Goal: Task Accomplishment & Management: Manage account settings

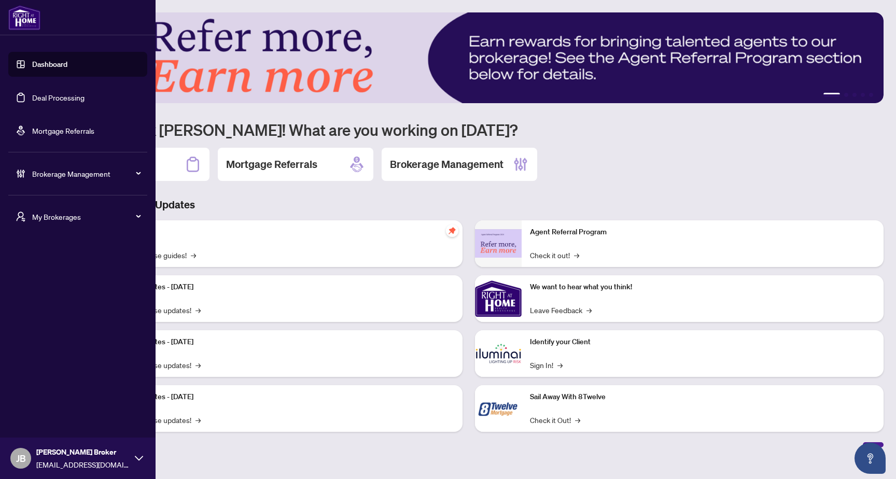
click at [62, 172] on span "Brokerage Management" at bounding box center [86, 173] width 108 height 11
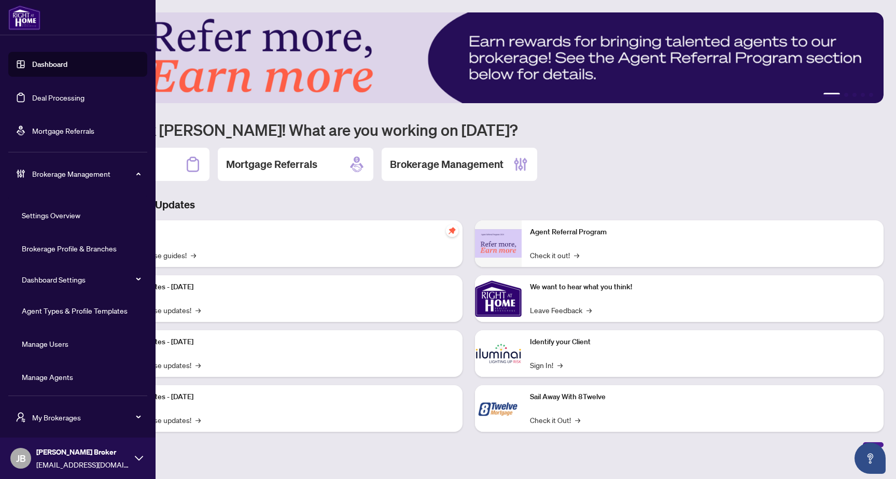
scroll to position [3, 0]
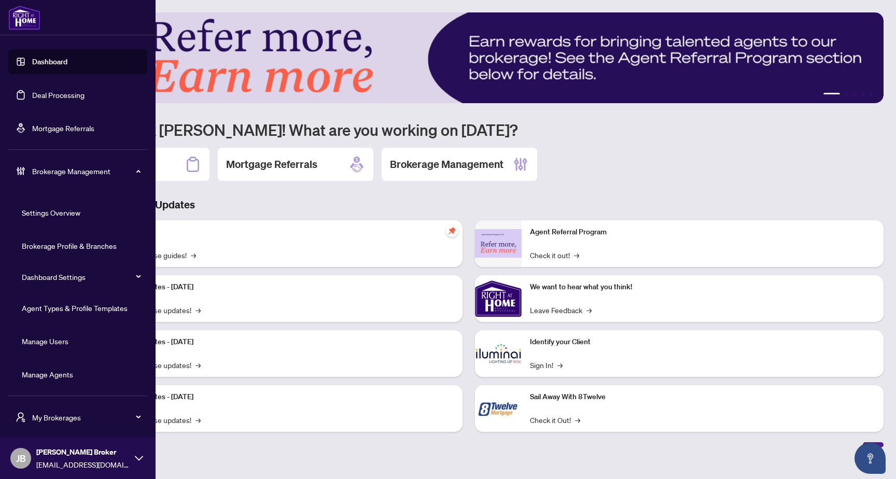
click at [69, 373] on link "Manage Agents" at bounding box center [47, 374] width 51 height 9
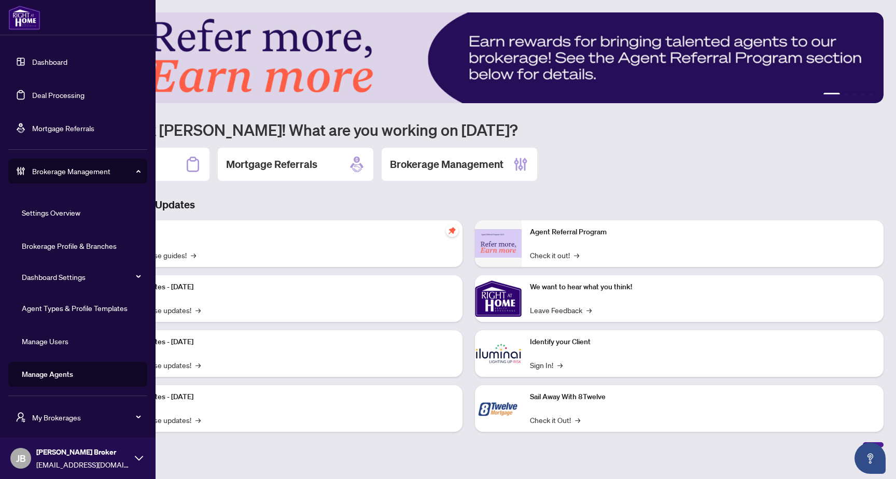
click at [63, 338] on link "Manage Users" at bounding box center [45, 340] width 47 height 9
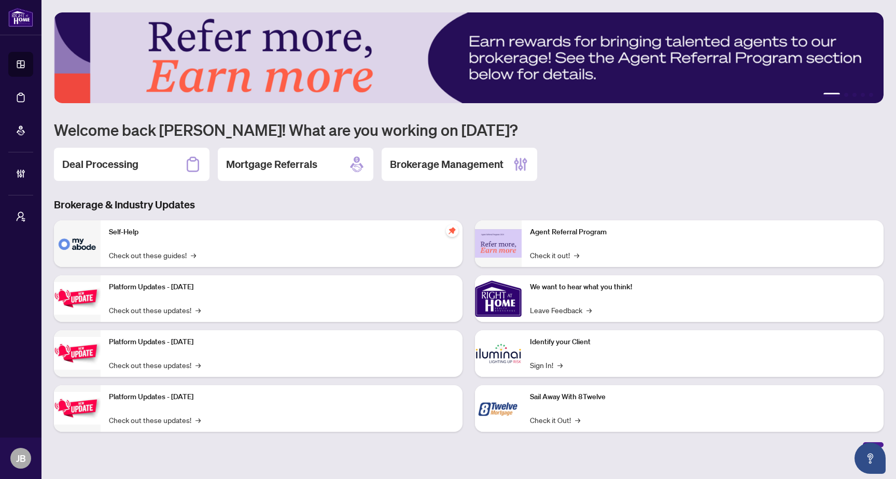
scroll to position [0, 0]
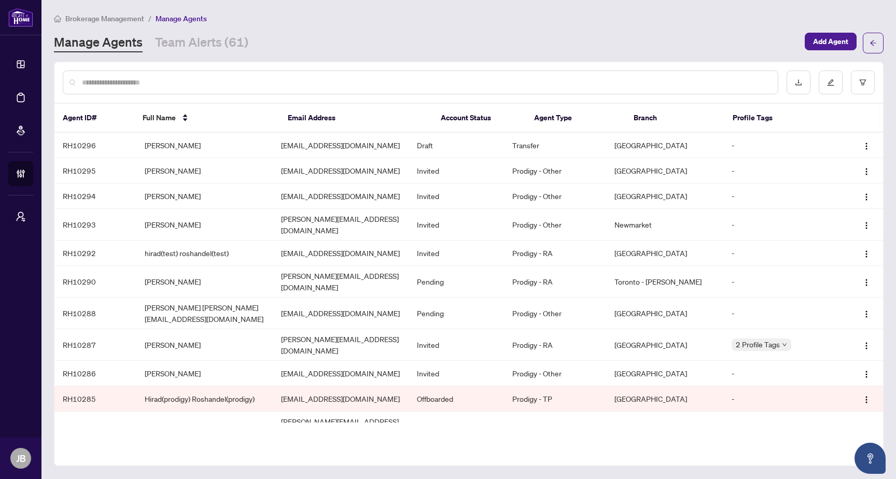
click at [312, 70] on div at bounding box center [420, 82] width 715 height 24
click at [305, 82] on input "text" at bounding box center [425, 82] width 687 height 11
paste input "**********"
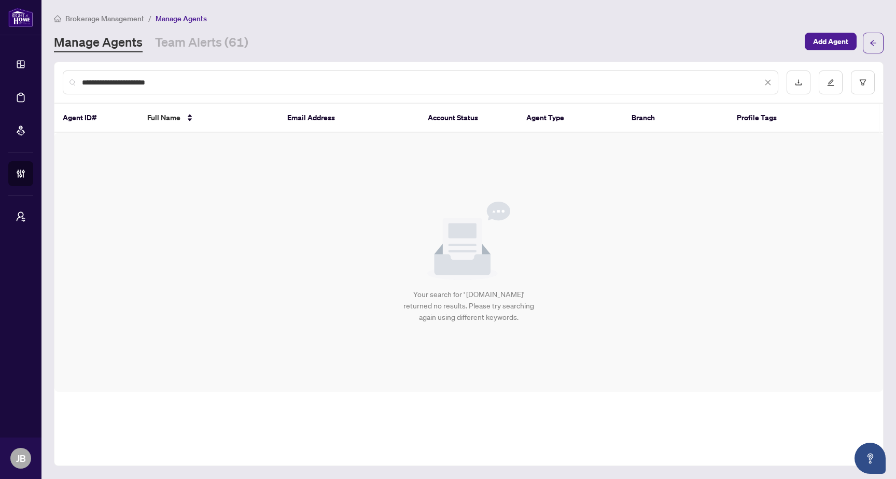
type input "**********"
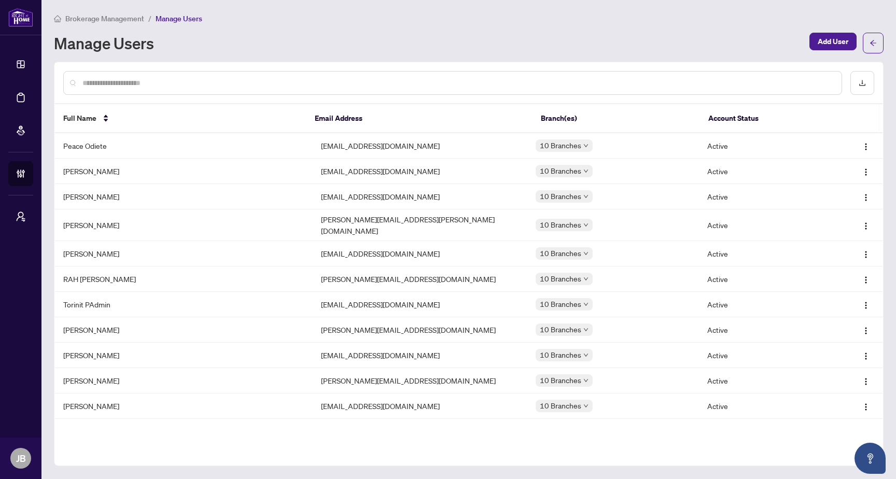
click at [275, 77] on input "text" at bounding box center [457, 82] width 750 height 11
paste input "**********"
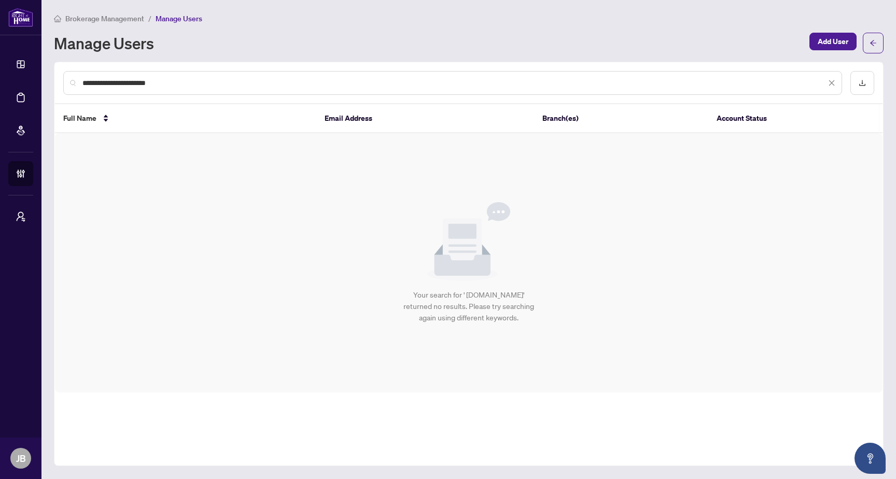
type input "**********"
click at [416, 88] on input "**********" at bounding box center [453, 82] width 743 height 11
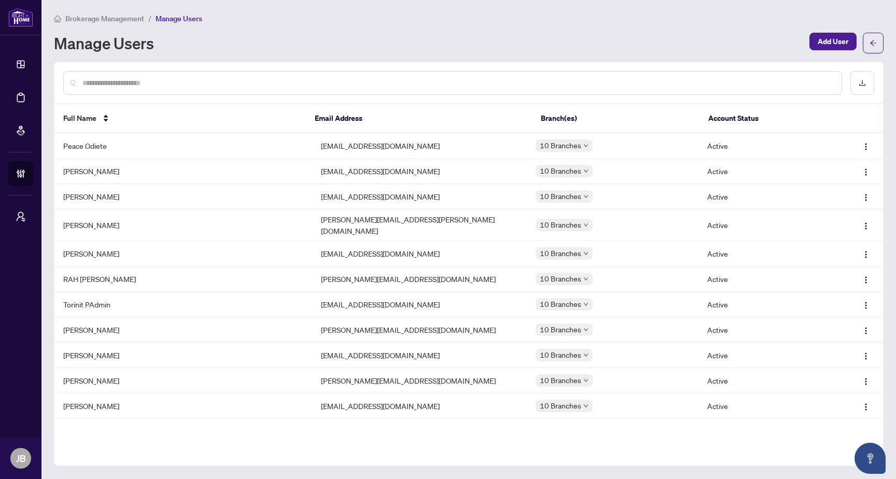
click at [267, 83] on input "text" at bounding box center [457, 82] width 750 height 11
paste input "**********"
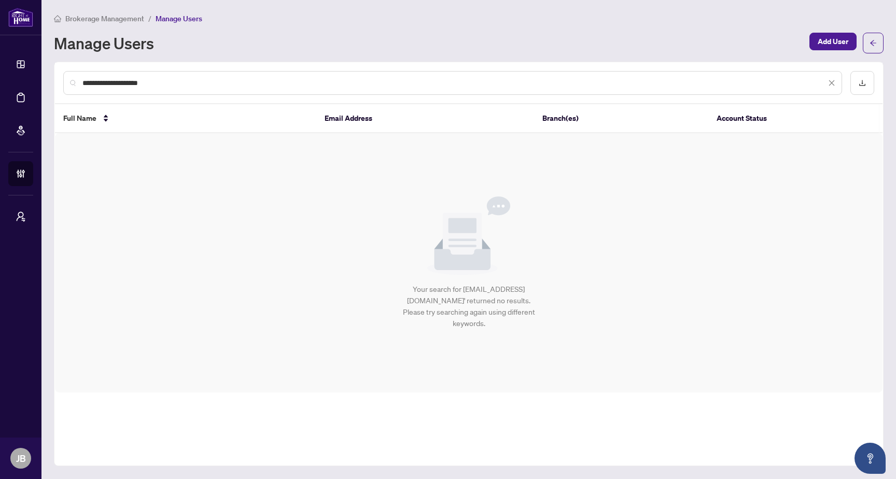
type input "**********"
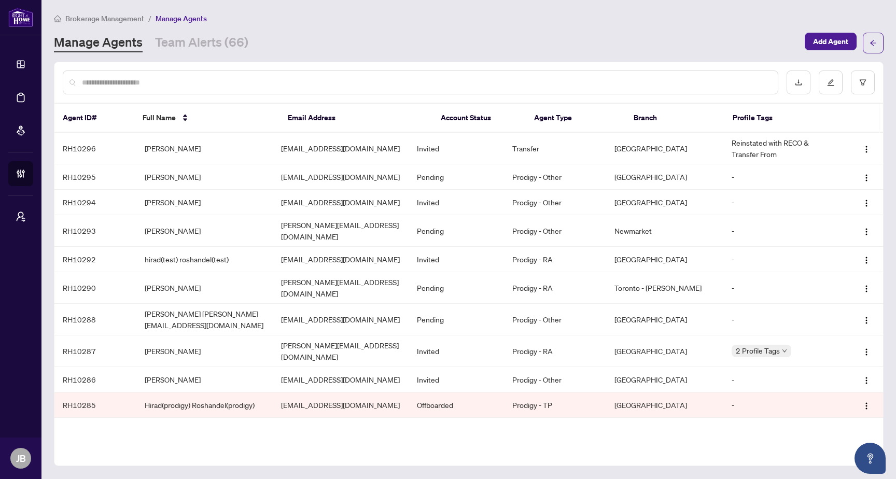
click at [317, 82] on input "text" at bounding box center [425, 82] width 687 height 11
paste input "**********"
type input "**********"
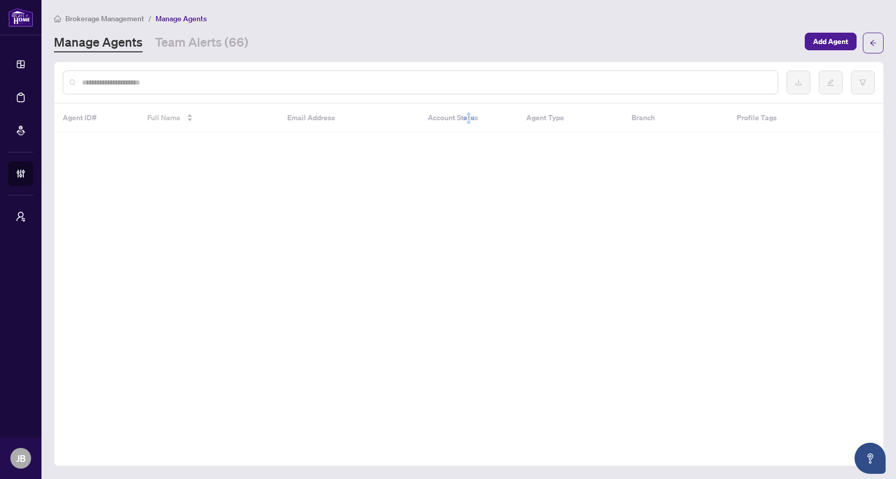
click at [372, 81] on input "text" at bounding box center [425, 82] width 687 height 11
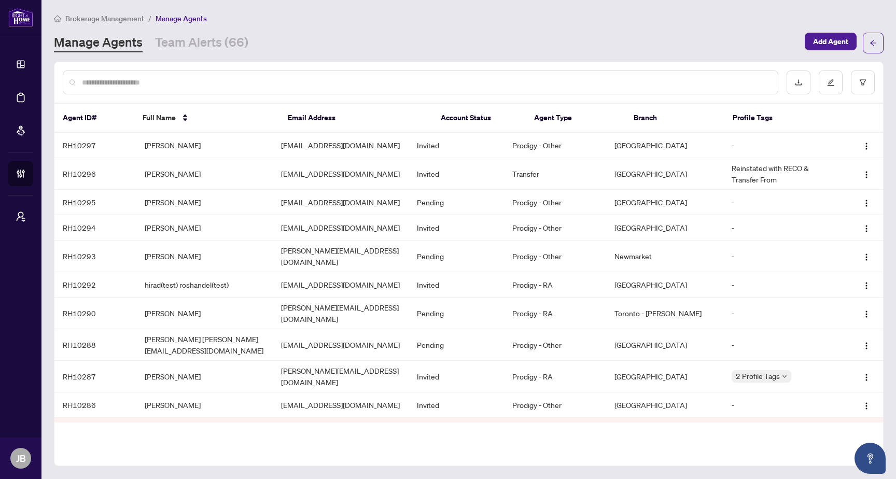
paste input "**********"
type input "**********"
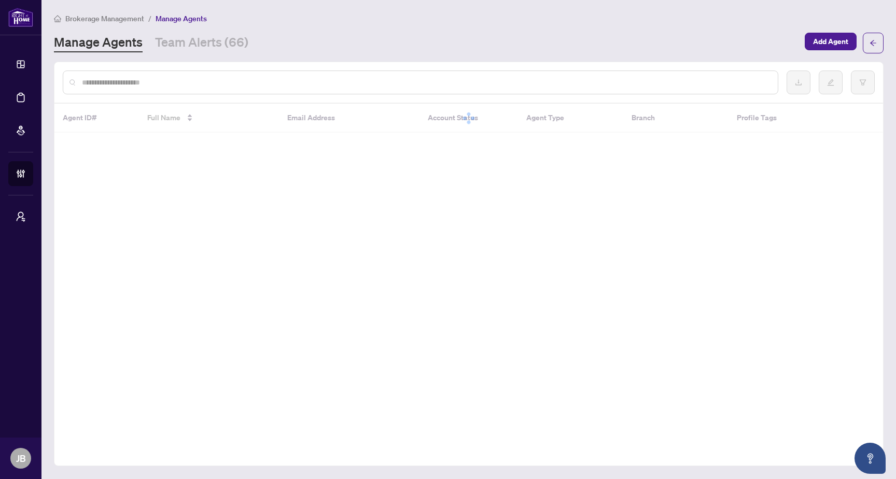
click at [376, 93] on div at bounding box center [420, 82] width 715 height 24
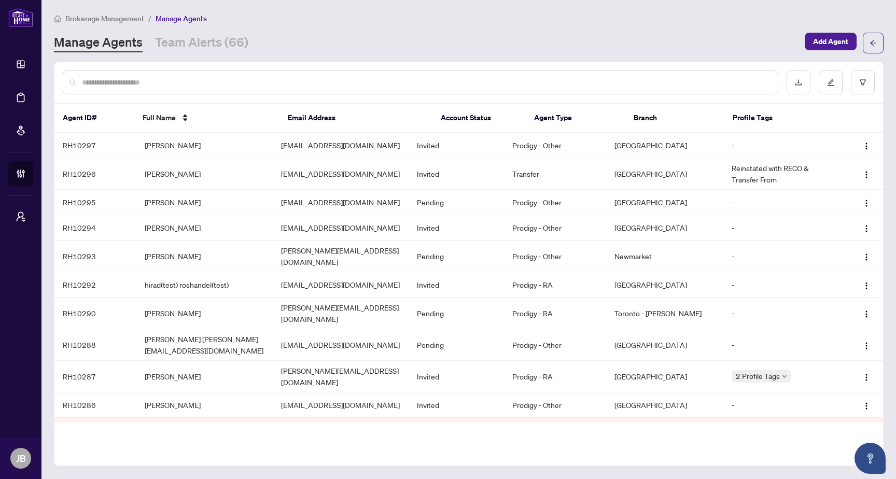
click at [388, 83] on input "text" at bounding box center [425, 82] width 687 height 11
paste input "**********"
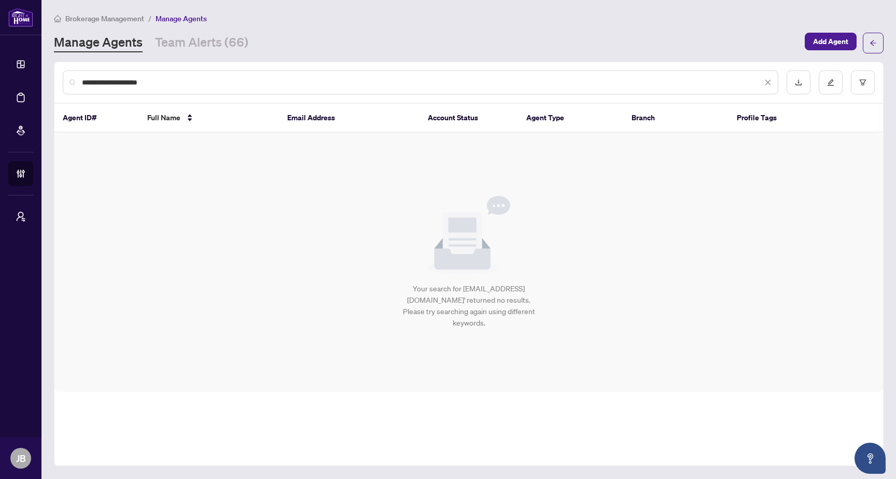
type input "**********"
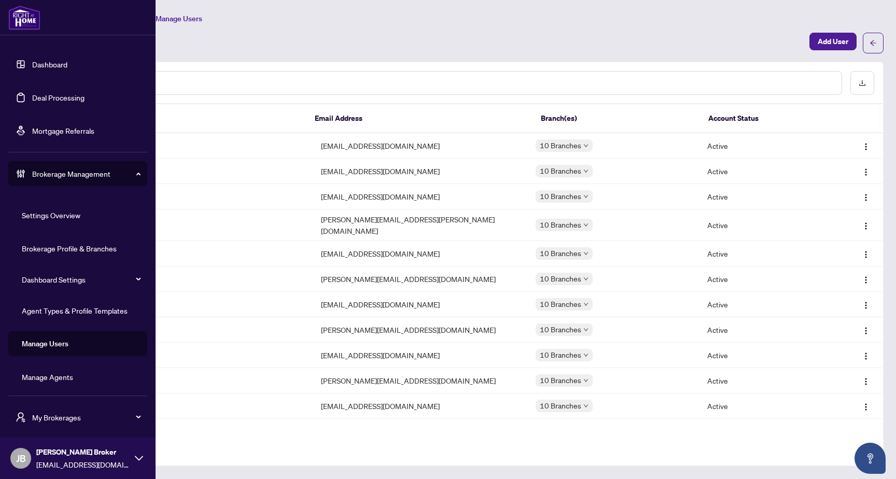
scroll to position [3, 0]
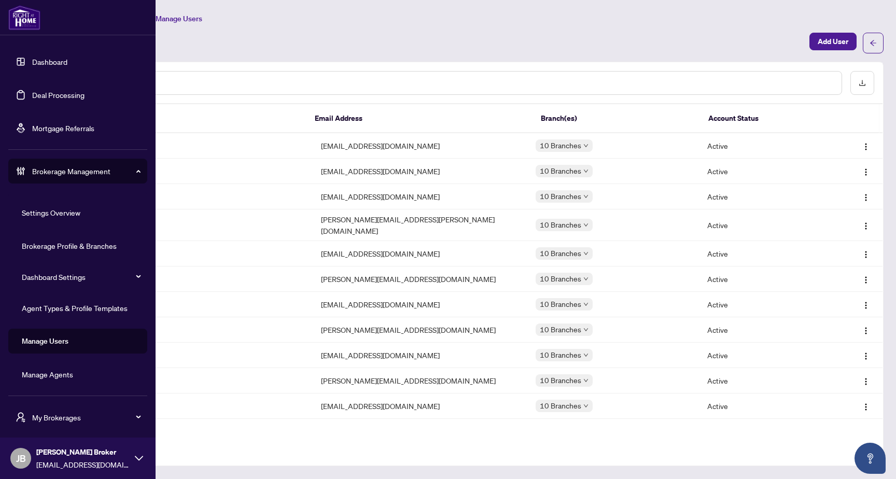
click at [52, 378] on link "Manage Agents" at bounding box center [47, 374] width 51 height 9
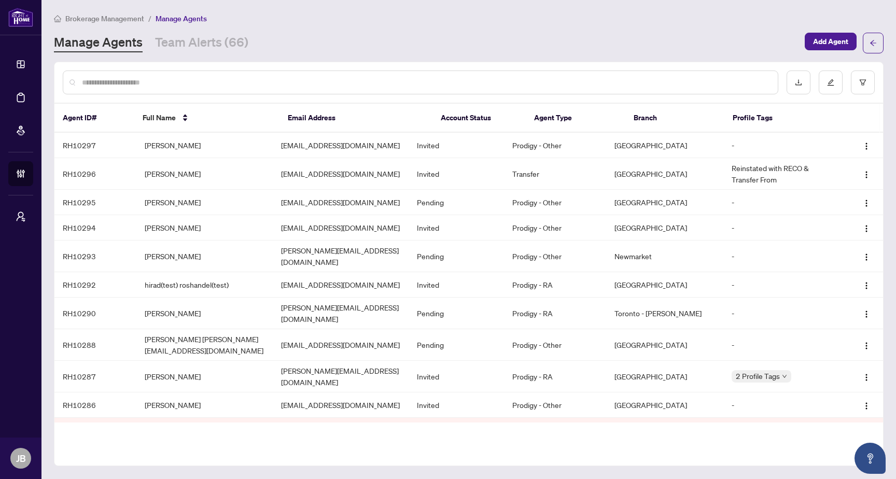
click at [267, 77] on input "text" at bounding box center [425, 82] width 687 height 11
paste input "**********"
type input "**********"
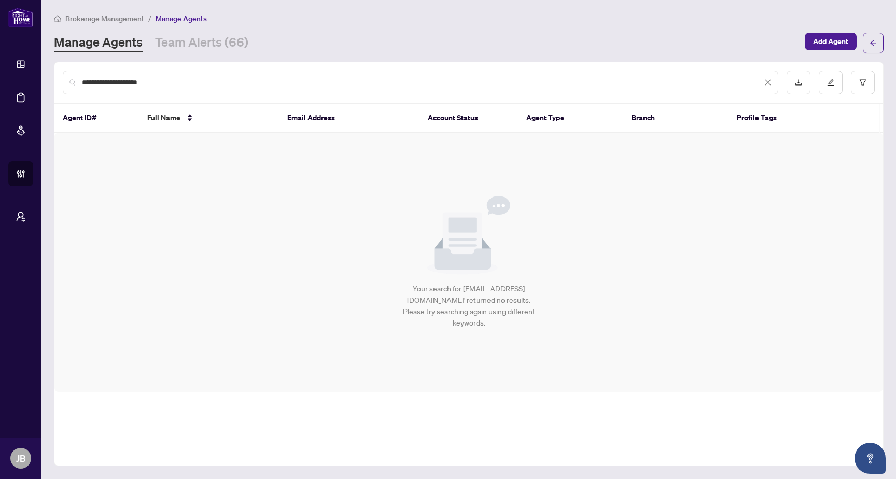
click at [304, 81] on input "**********" at bounding box center [422, 82] width 680 height 11
paste input "**********"
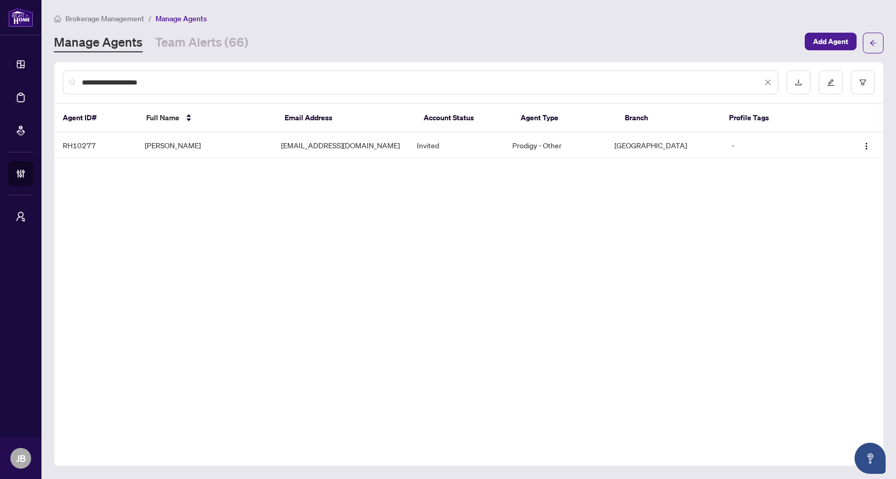
click at [183, 85] on input "**********" at bounding box center [422, 82] width 680 height 11
paste input "*"
type input "**********"
click at [262, 145] on td "Vivek Kankaria" at bounding box center [204, 145] width 136 height 25
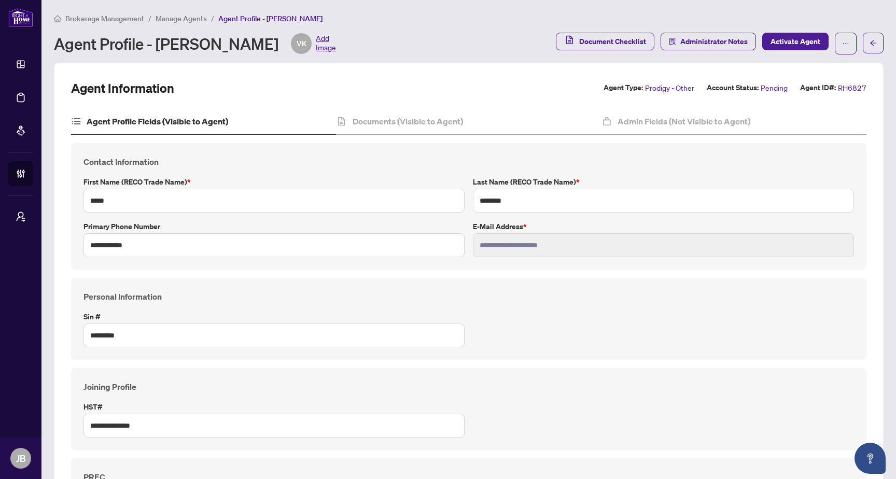
type input "****"
type input "**********"
click at [393, 122] on h4 "Documents (Visible to Agent)" at bounding box center [407, 121] width 110 height 12
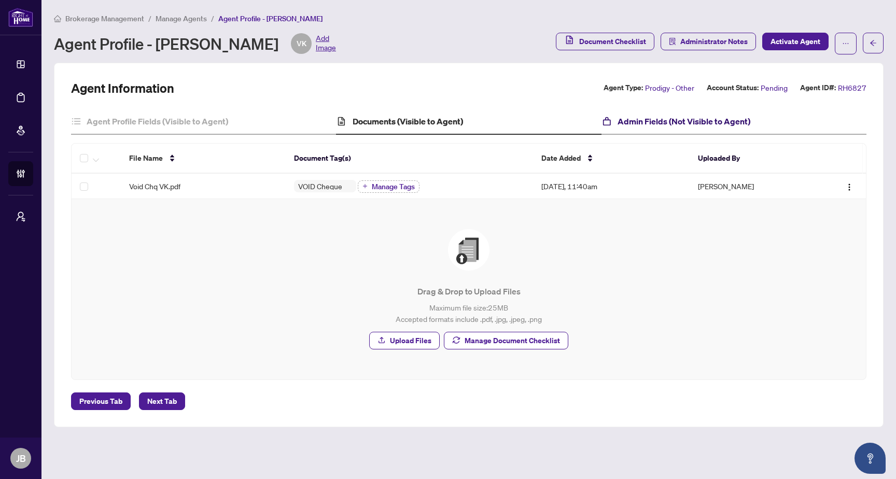
click at [686, 120] on h4 "Admin Fields (Not Visible to Agent)" at bounding box center [683, 121] width 133 height 12
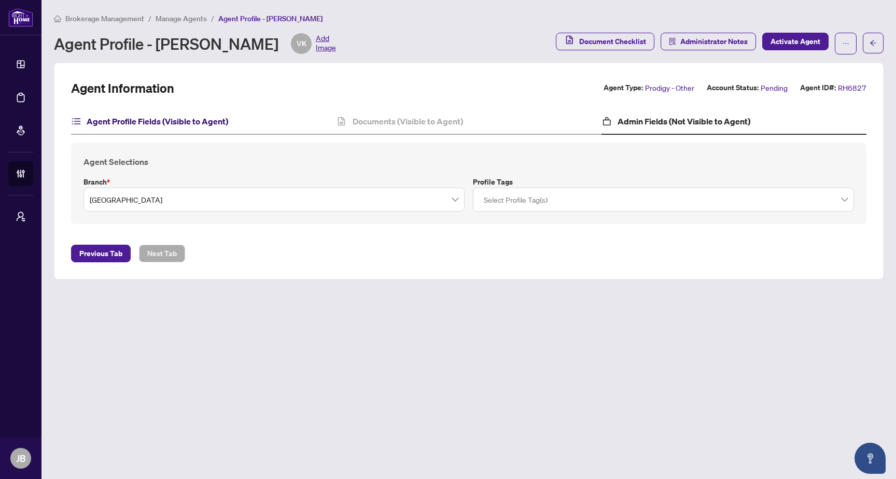
click at [143, 119] on h4 "Agent Profile Fields (Visible to Agent)" at bounding box center [157, 121] width 141 height 12
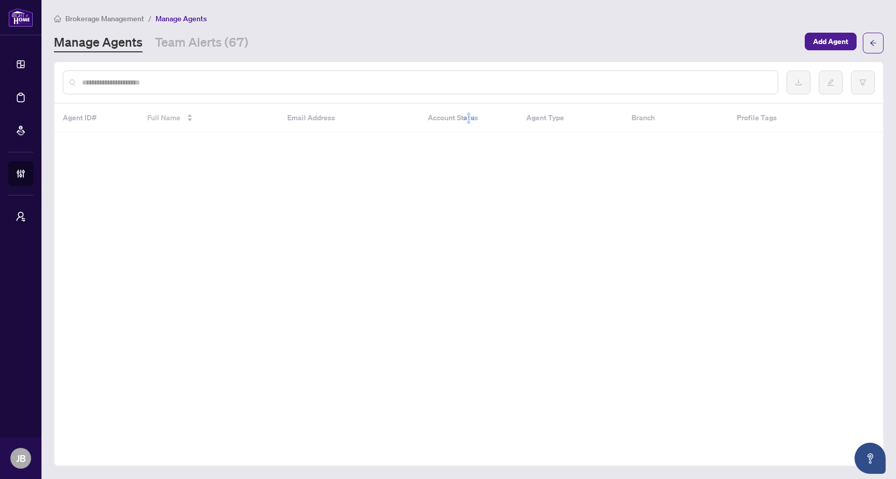
click at [215, 86] on input "text" at bounding box center [425, 82] width 687 height 11
click at [222, 86] on input "text" at bounding box center [425, 82] width 687 height 11
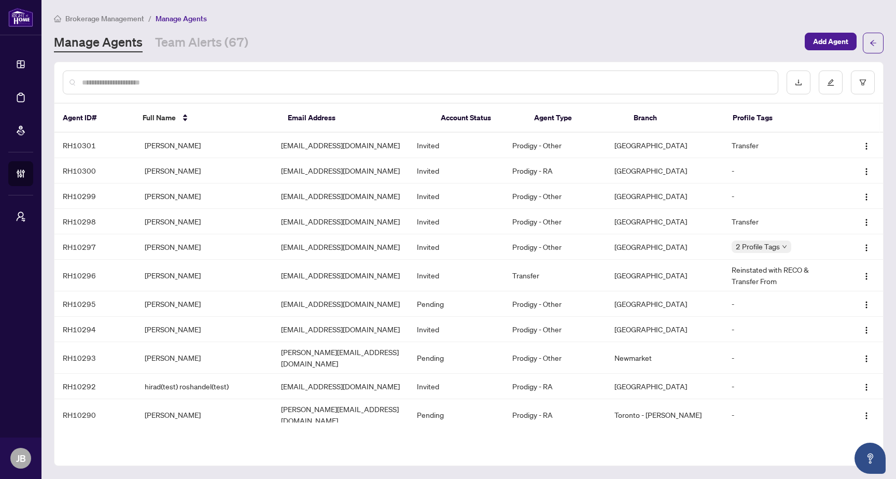
paste input "**********"
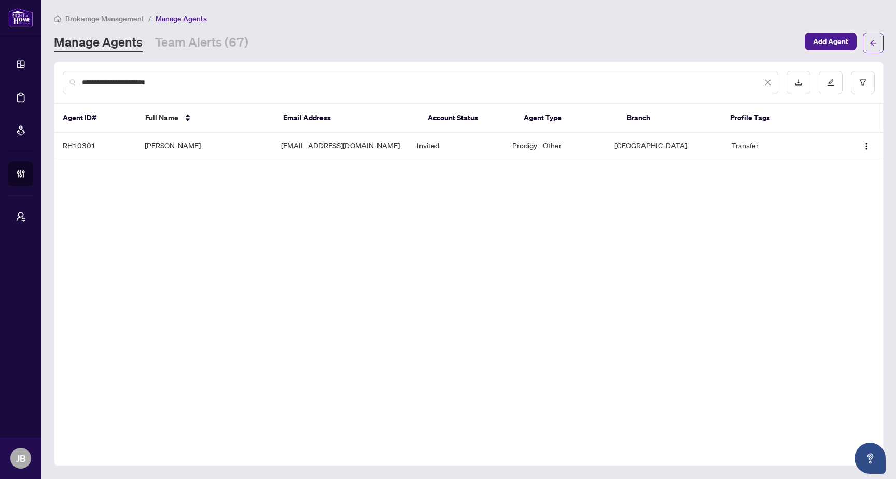
paste input "*"
type input "**********"
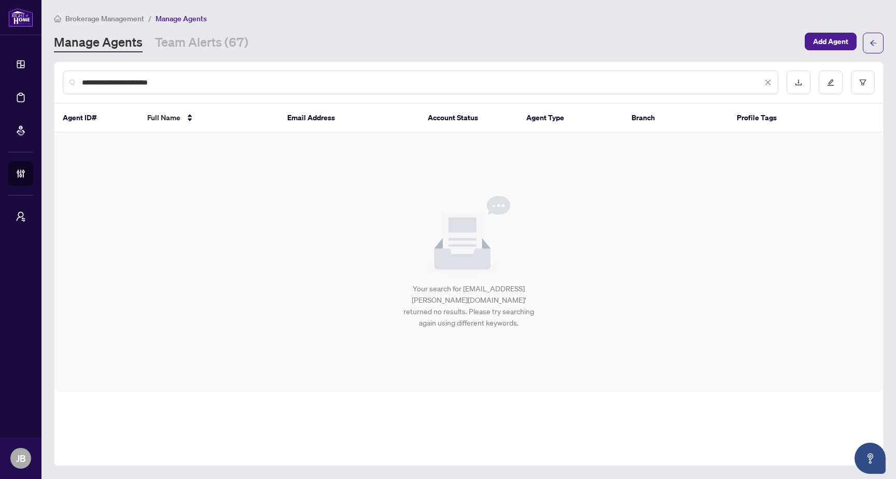
click at [216, 84] on input "**********" at bounding box center [422, 82] width 680 height 11
click at [304, 79] on input "**********" at bounding box center [422, 82] width 680 height 11
paste input "**********"
type input "**********"
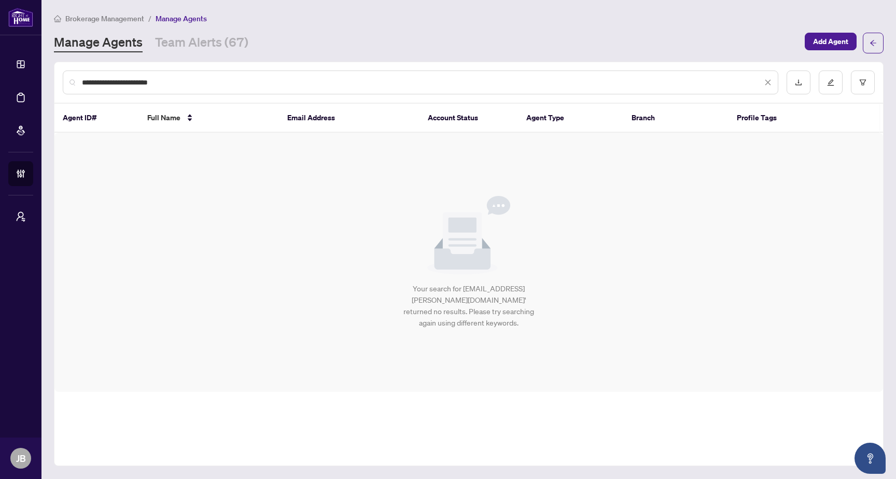
click at [246, 88] on div "**********" at bounding box center [420, 82] width 715 height 24
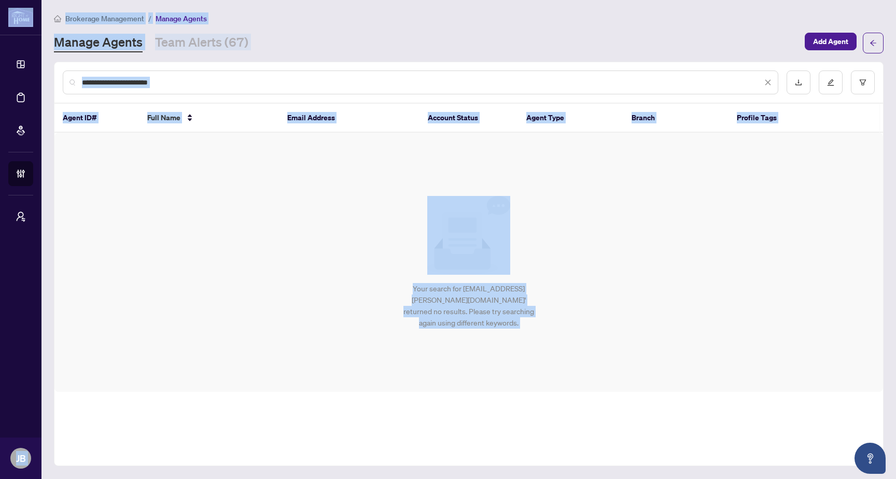
click at [246, 78] on input "**********" at bounding box center [422, 82] width 680 height 11
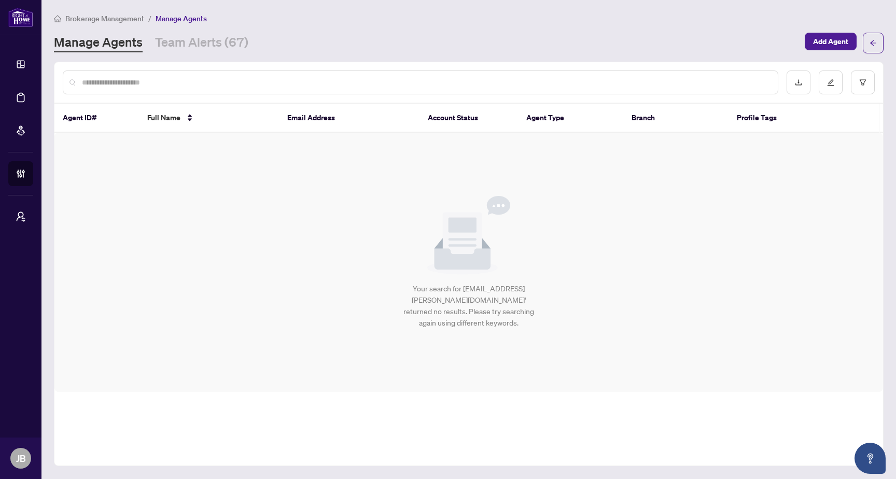
paste input "**********"
type input "**********"
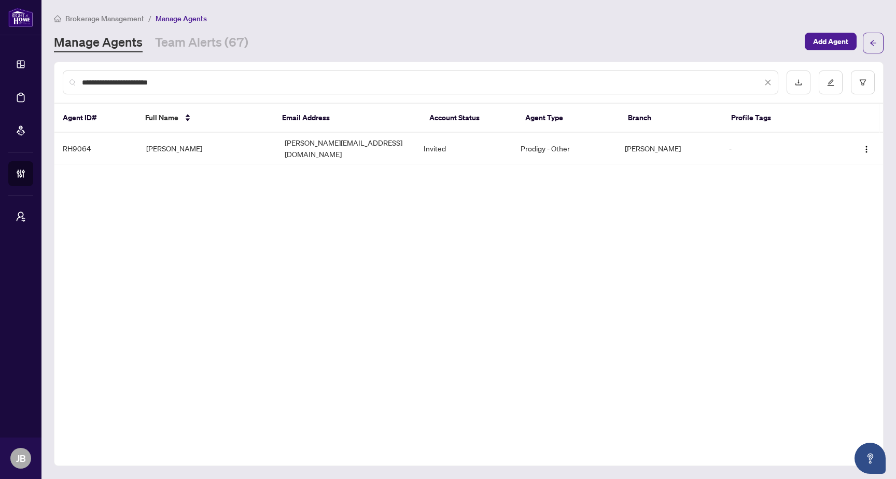
click at [246, 78] on input "**********" at bounding box center [422, 82] width 680 height 11
paste input "**********"
click at [260, 83] on input "**********" at bounding box center [422, 82] width 680 height 11
paste input "*"
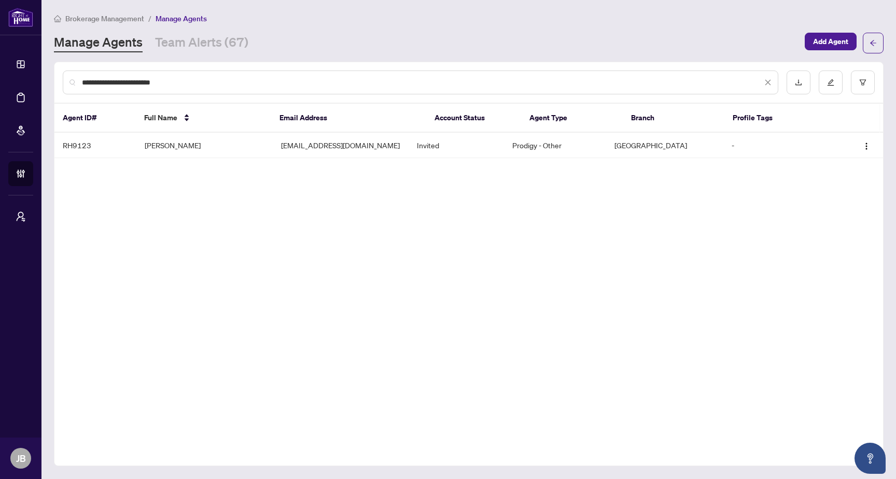
click at [260, 83] on input "**********" at bounding box center [422, 82] width 680 height 11
paste input "text"
click at [430, 84] on input "**********" at bounding box center [422, 82] width 680 height 11
paste input "text"
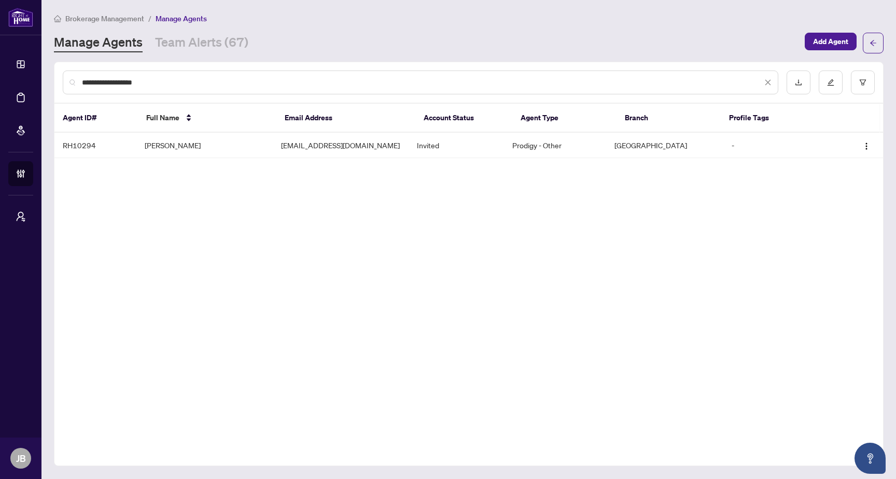
paste input "*******"
type input "**********"
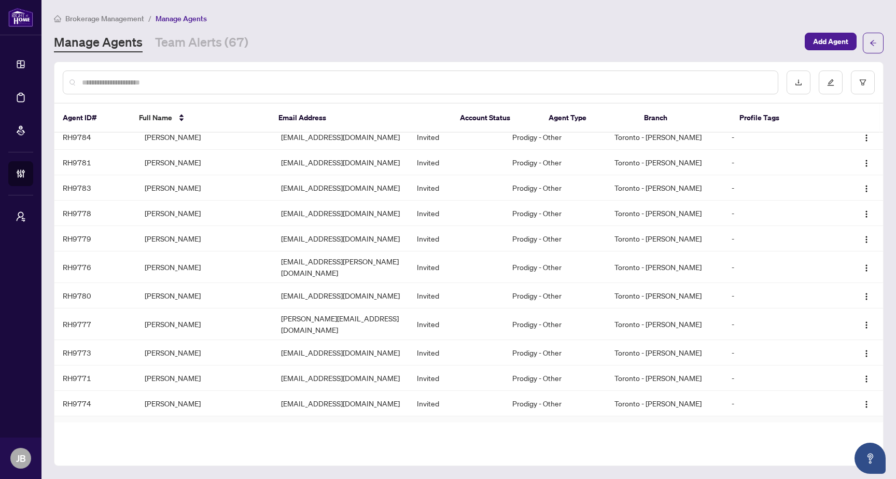
scroll to position [4796, 0]
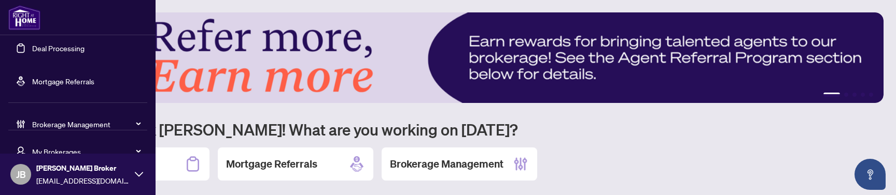
scroll to position [65, 0]
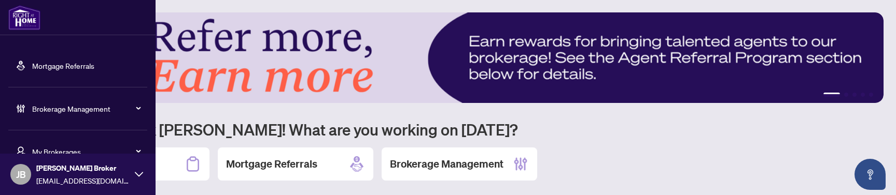
click at [92, 108] on span "Brokerage Management" at bounding box center [86, 108] width 108 height 11
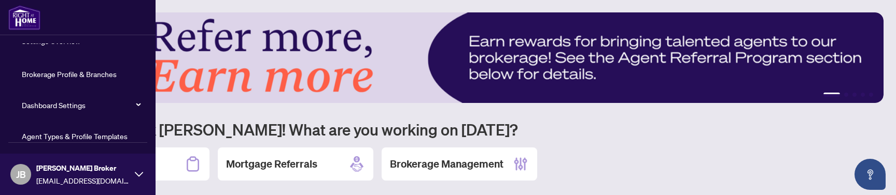
scroll to position [256, 0]
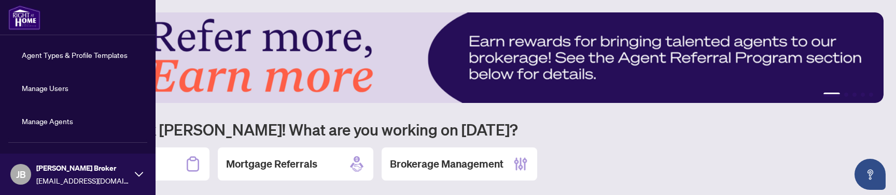
click at [38, 118] on link "Manage Agents" at bounding box center [47, 121] width 51 height 9
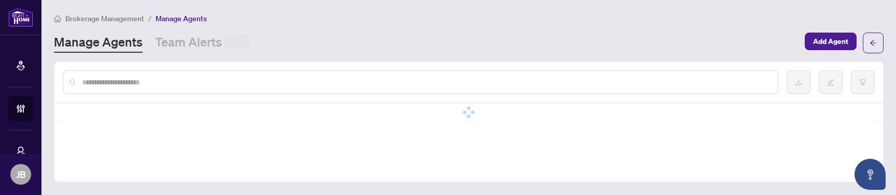
scroll to position [65, 0]
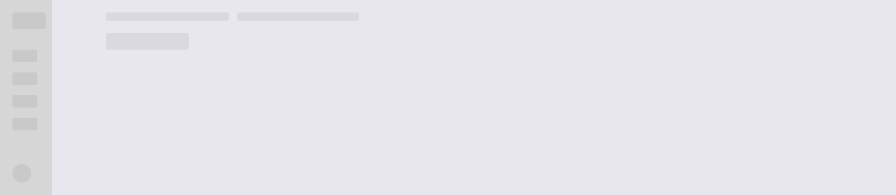
drag, startPoint x: 506, startPoint y: 194, endPoint x: 506, endPoint y: 203, distance: 8.3
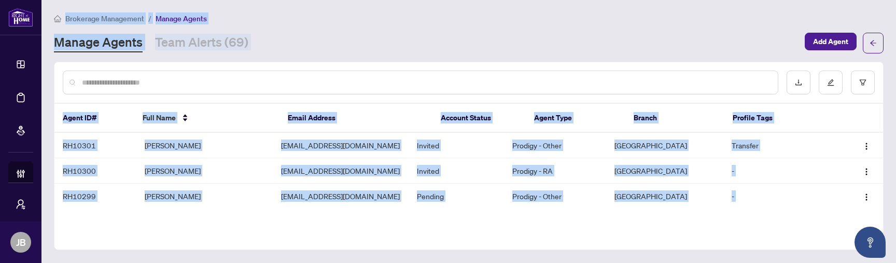
click at [592, 195] on div "Agent ID# Full Name Email Address Account Status Agent Type Branch Profile Tags…" at bounding box center [468, 156] width 829 height 188
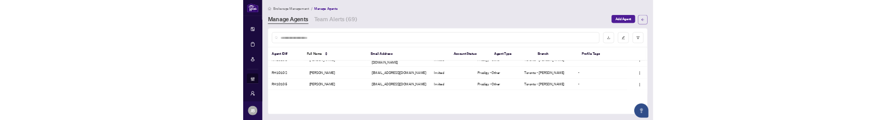
scroll to position [3488, 0]
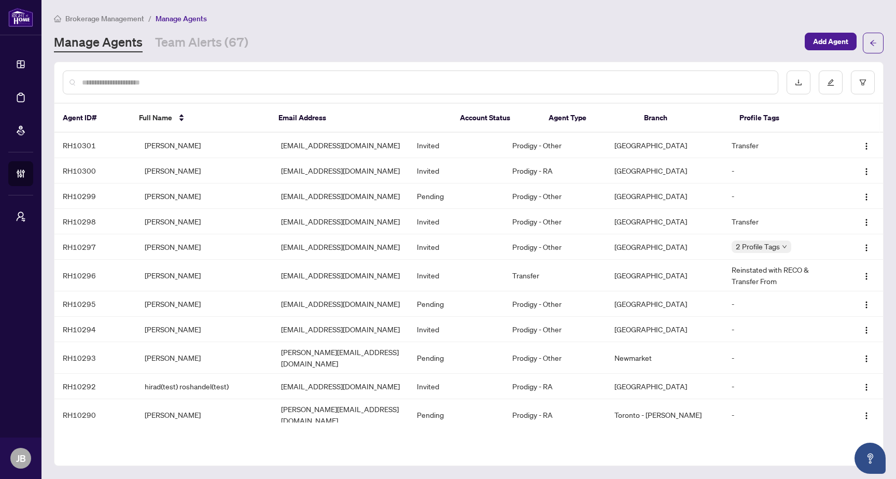
scroll to position [4796, 0]
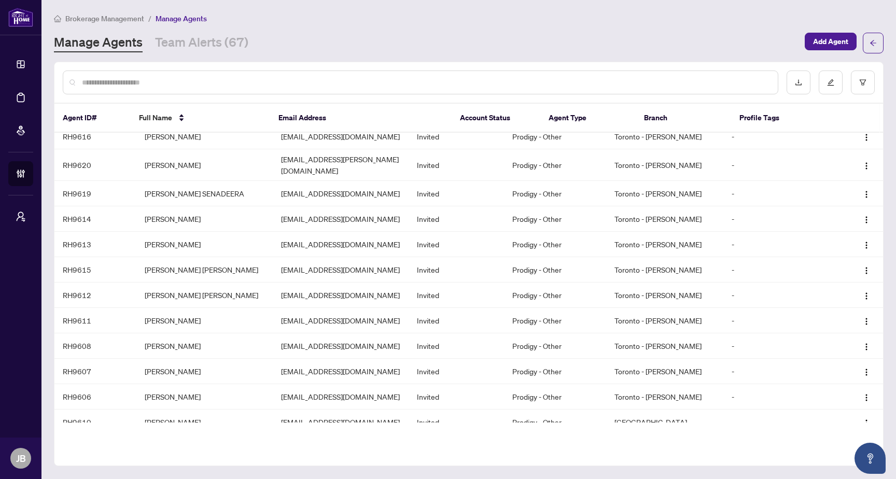
click at [164, 81] on input "text" at bounding box center [425, 82] width 687 height 11
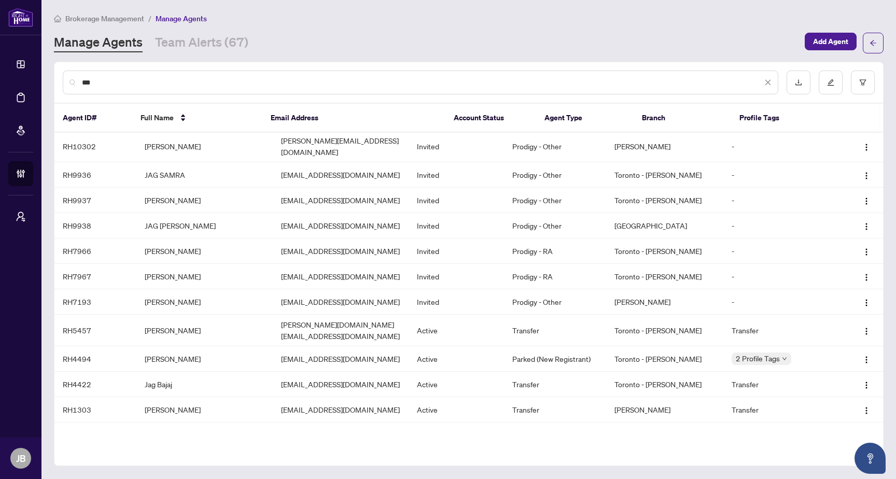
scroll to position [0, 0]
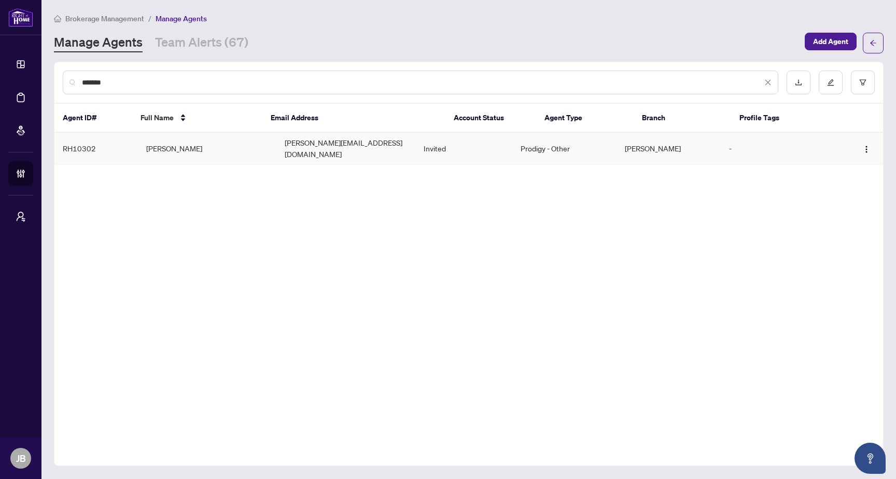
type input "*******"
click at [368, 155] on td "[PERSON_NAME][EMAIL_ADDRESS][DOMAIN_NAME]" at bounding box center [345, 149] width 139 height 32
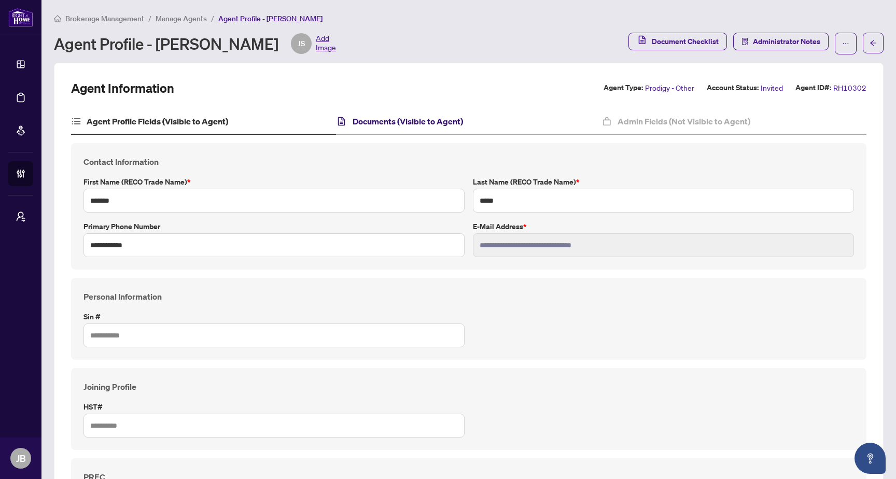
click at [399, 126] on h4 "Documents (Visible to Agent)" at bounding box center [407, 121] width 110 height 12
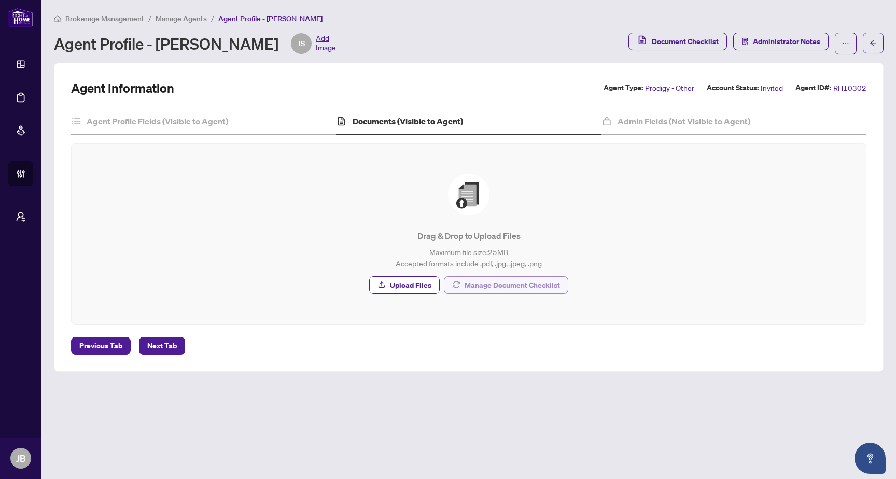
click at [494, 285] on span "Manage Document Checklist" at bounding box center [511, 285] width 95 height 17
click at [668, 36] on span "Document Checklist" at bounding box center [684, 41] width 67 height 17
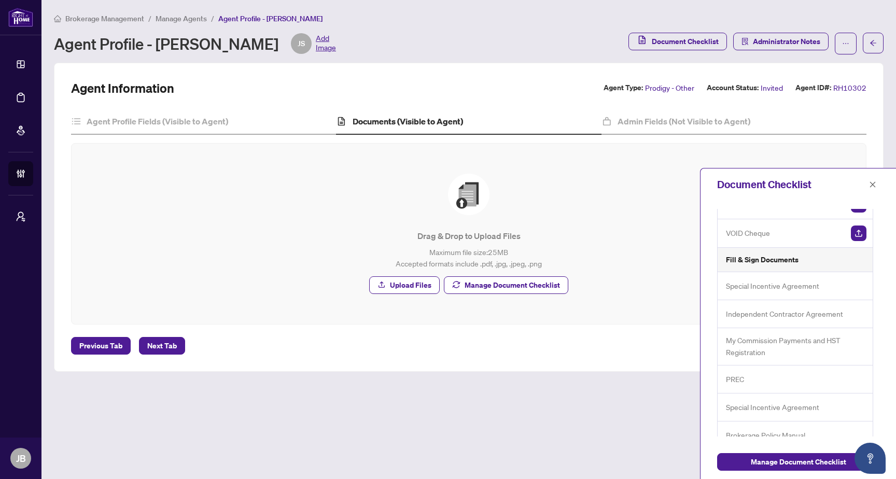
scroll to position [56, 0]
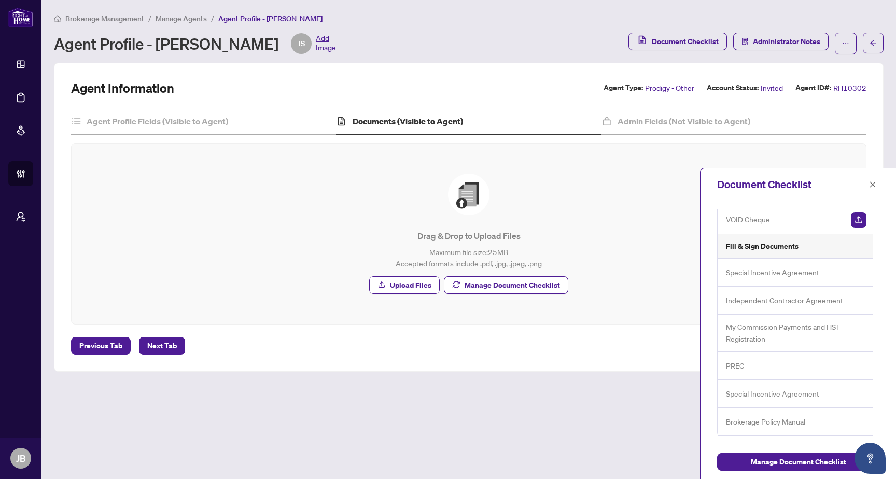
click at [771, 274] on span "Special Incentive Agreement" at bounding box center [772, 272] width 93 height 12
click at [761, 299] on span "Independent Contractor Agreement" at bounding box center [784, 300] width 117 height 12
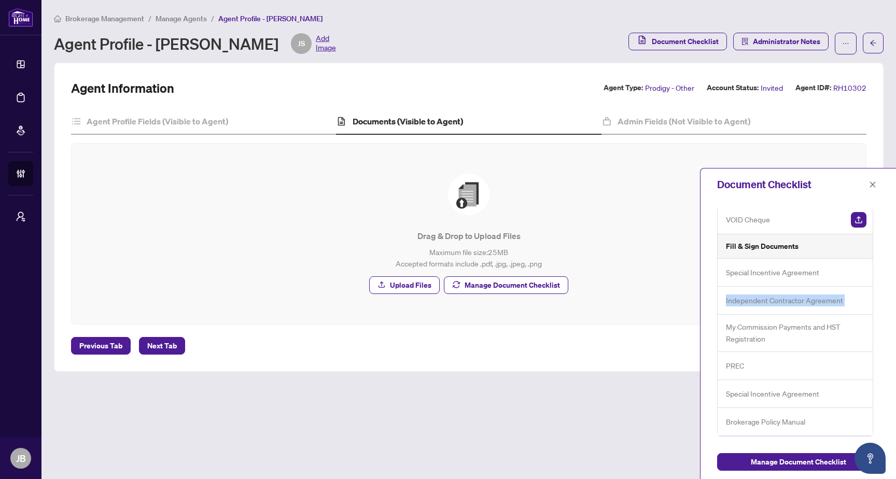
click at [761, 299] on span "Independent Contractor Agreement" at bounding box center [784, 300] width 117 height 12
click at [744, 333] on span "My Commission Payments and HST Registration" at bounding box center [796, 333] width 140 height 24
click at [745, 333] on span "My Commission Payments and HST Registration" at bounding box center [796, 333] width 140 height 24
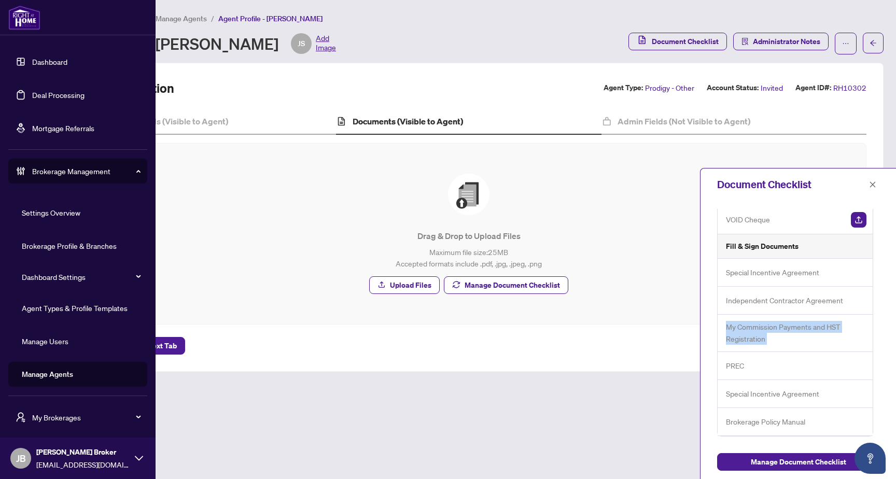
scroll to position [0, 0]
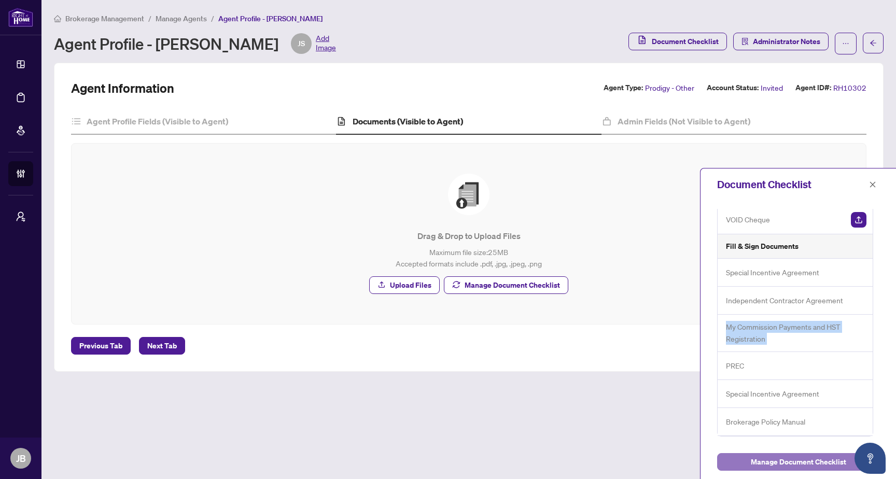
click at [781, 463] on span "Manage Document Checklist" at bounding box center [797, 461] width 95 height 17
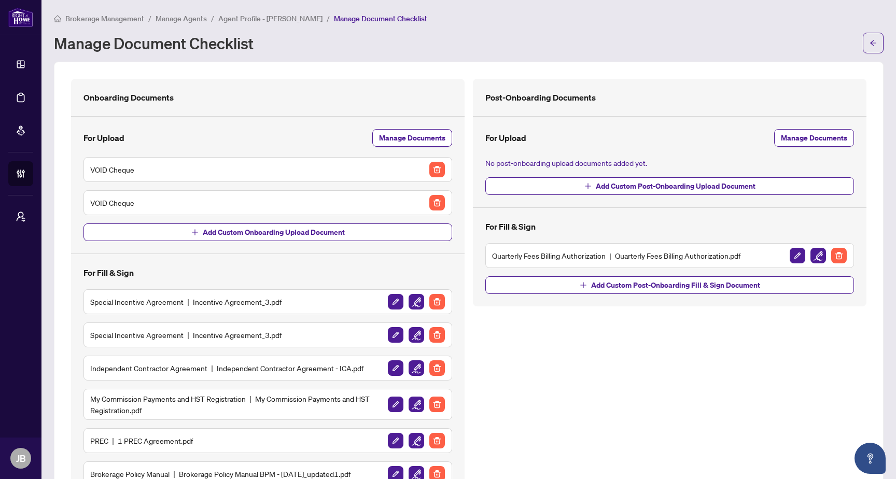
click at [142, 170] on div "VOID Cheque" at bounding box center [267, 169] width 355 height 17
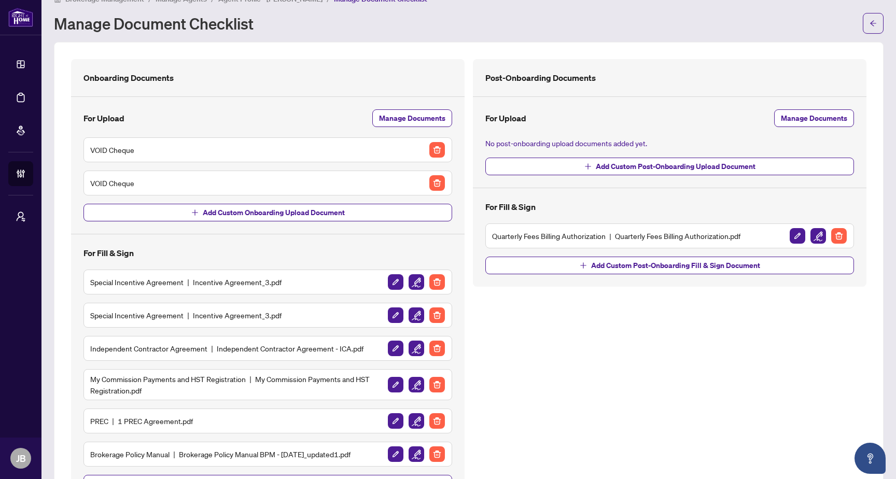
scroll to position [20, 0]
drag, startPoint x: 92, startPoint y: 149, endPoint x: 142, endPoint y: 149, distance: 50.3
click at [142, 149] on div "VOID Cheque" at bounding box center [267, 149] width 355 height 17
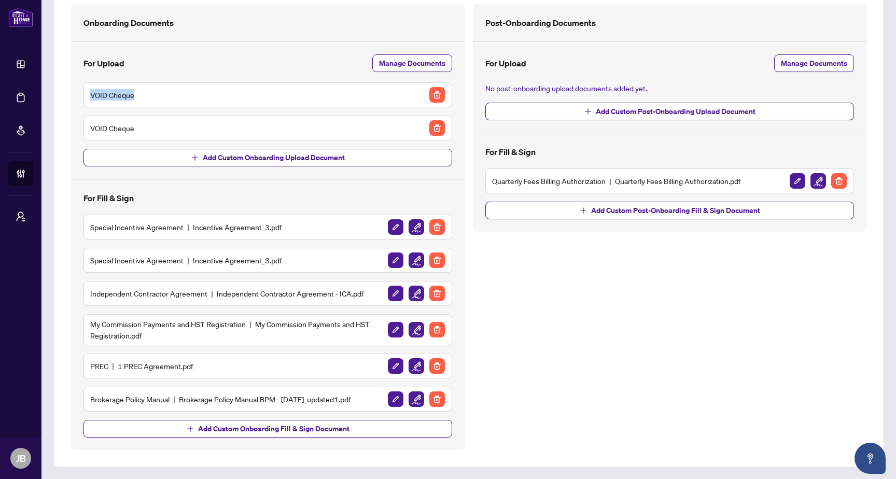
click at [130, 95] on h5 "VOID Cheque" at bounding box center [112, 94] width 44 height 11
drag, startPoint x: 132, startPoint y: 94, endPoint x: 88, endPoint y: 93, distance: 44.6
click at [88, 93] on div "VOID Cheque" at bounding box center [267, 94] width 368 height 25
click at [395, 65] on span "Manage Documents" at bounding box center [412, 63] width 66 height 17
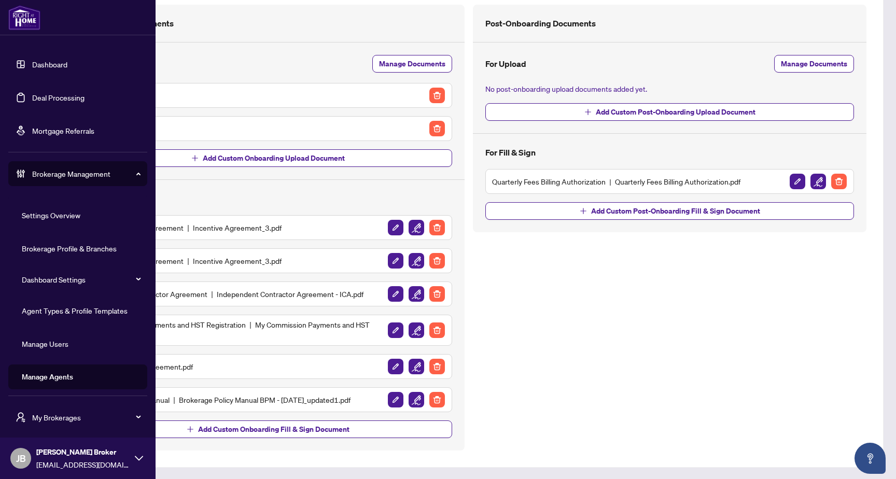
scroll to position [3, 0]
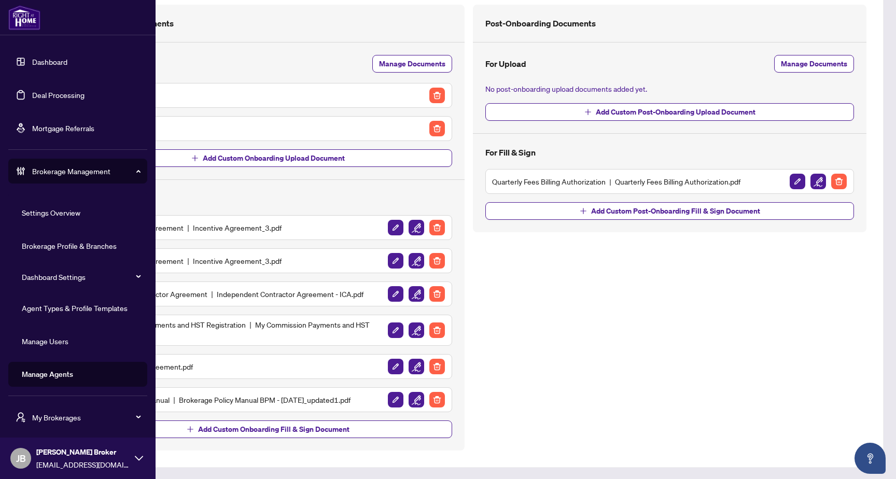
click at [123, 275] on span "Dashboard Settings" at bounding box center [81, 276] width 118 height 21
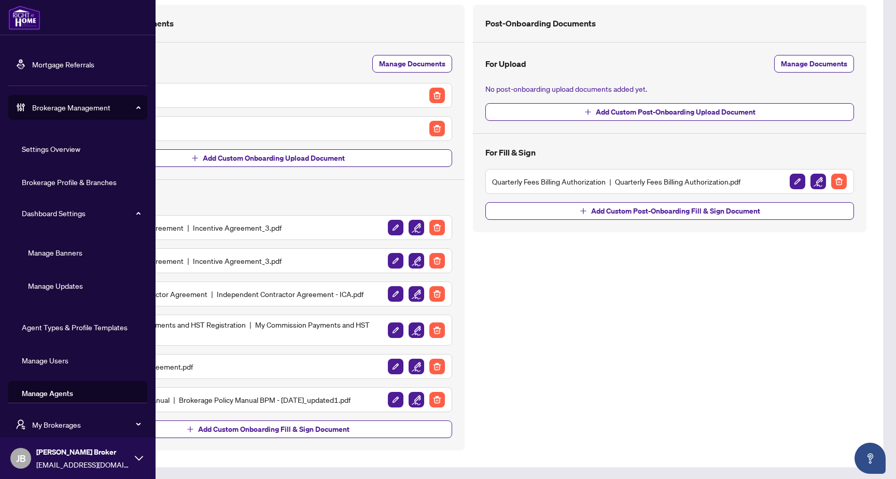
scroll to position [78, 0]
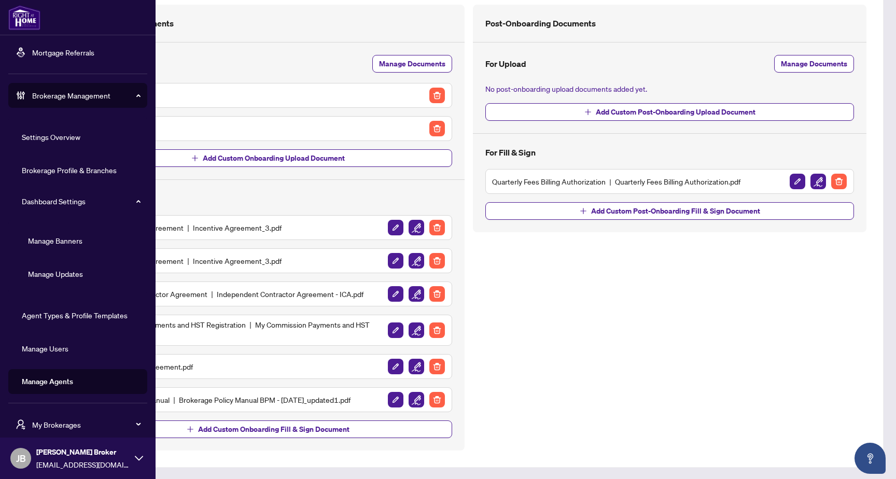
click at [69, 311] on link "Agent Types & Profile Templates" at bounding box center [75, 314] width 106 height 9
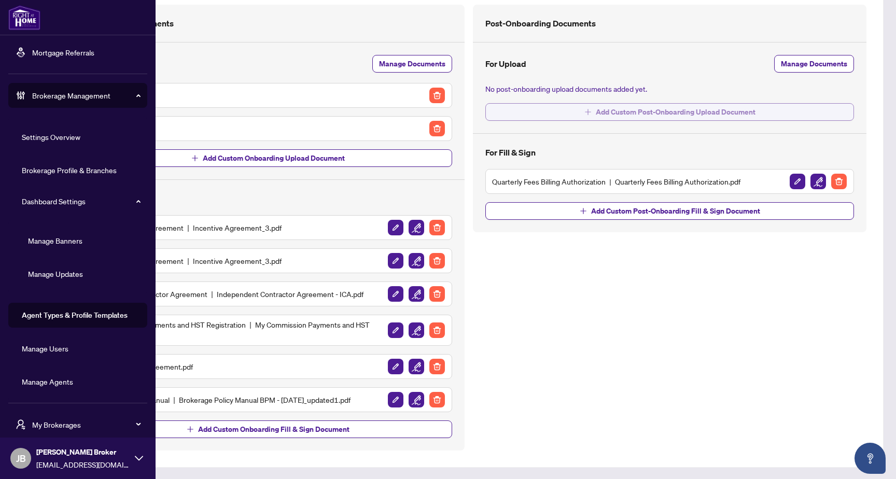
scroll to position [0, 0]
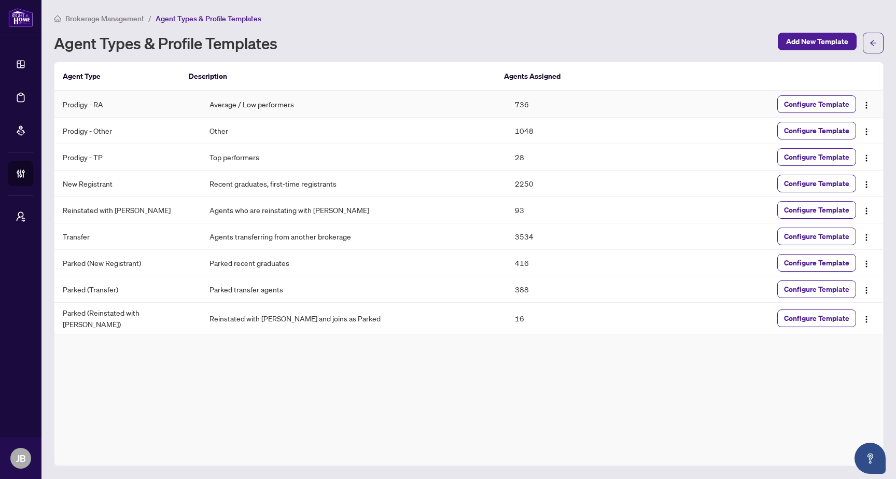
click at [201, 98] on td "Average / Low performers" at bounding box center [353, 104] width 305 height 26
click at [201, 129] on td "Other" at bounding box center [353, 131] width 305 height 26
click at [800, 133] on span "Configure Template" at bounding box center [816, 130] width 65 height 17
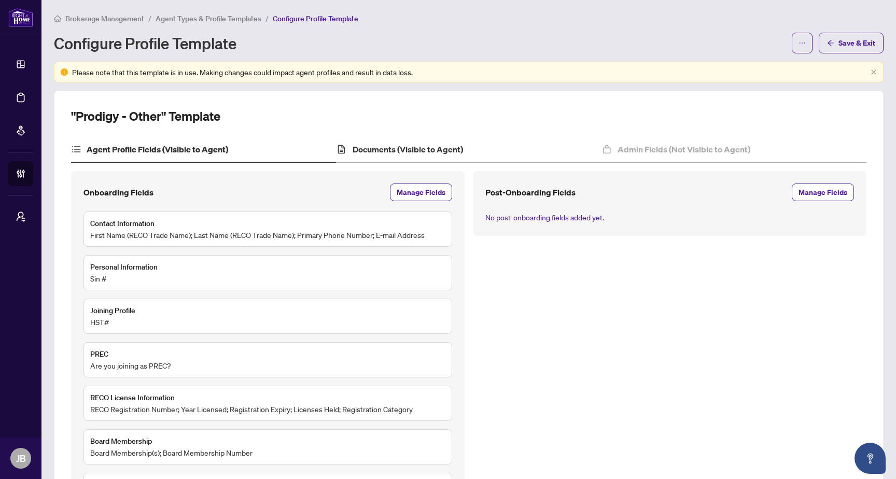
click at [408, 157] on div "Documents (Visible to Agent)" at bounding box center [468, 150] width 265 height 26
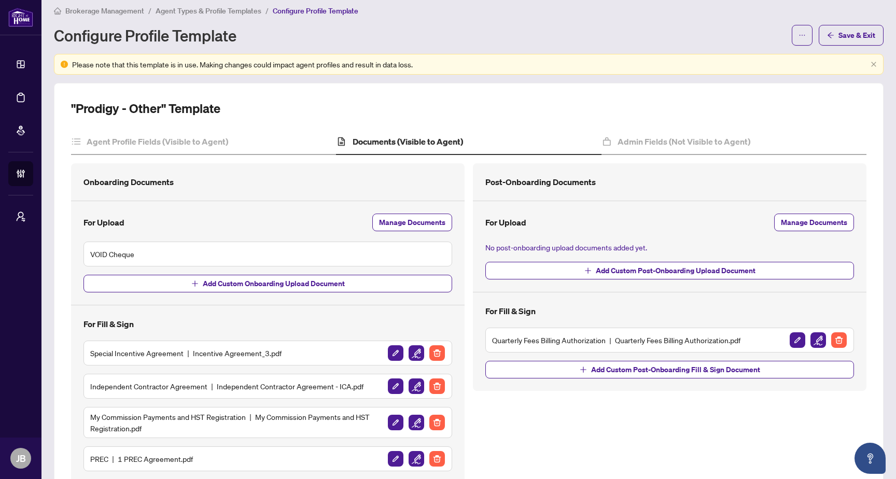
scroll to position [7, 0]
click at [405, 225] on span "Manage Documents" at bounding box center [412, 223] width 66 height 17
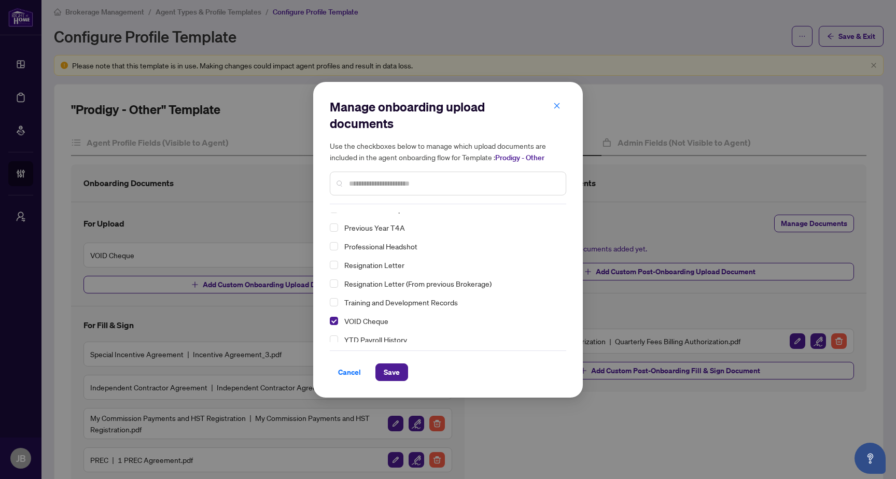
scroll to position [202, 0]
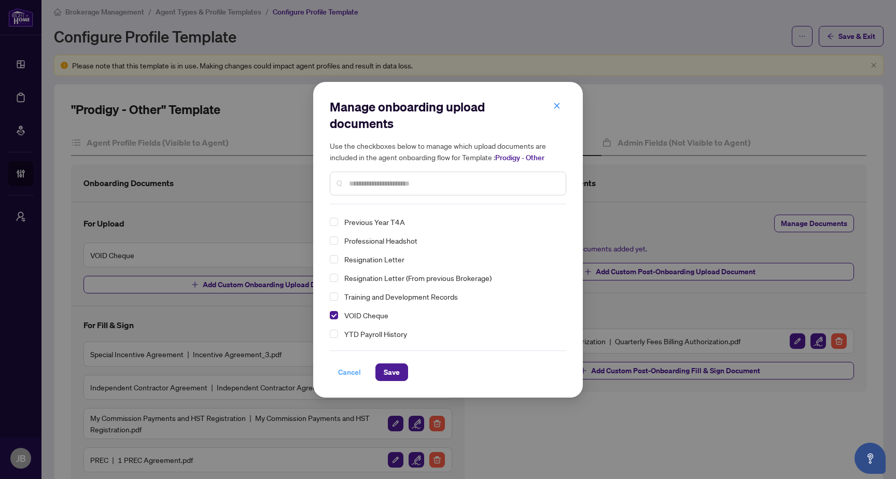
click at [346, 376] on span "Cancel" at bounding box center [349, 372] width 23 height 17
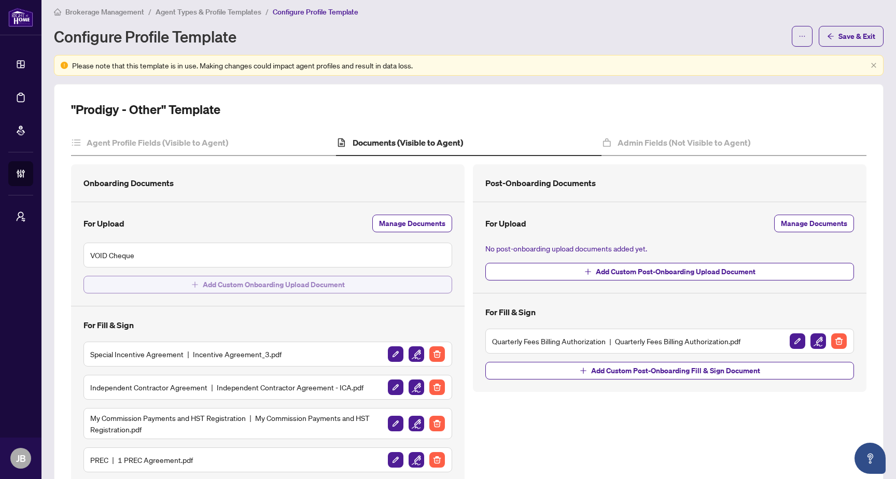
scroll to position [131, 0]
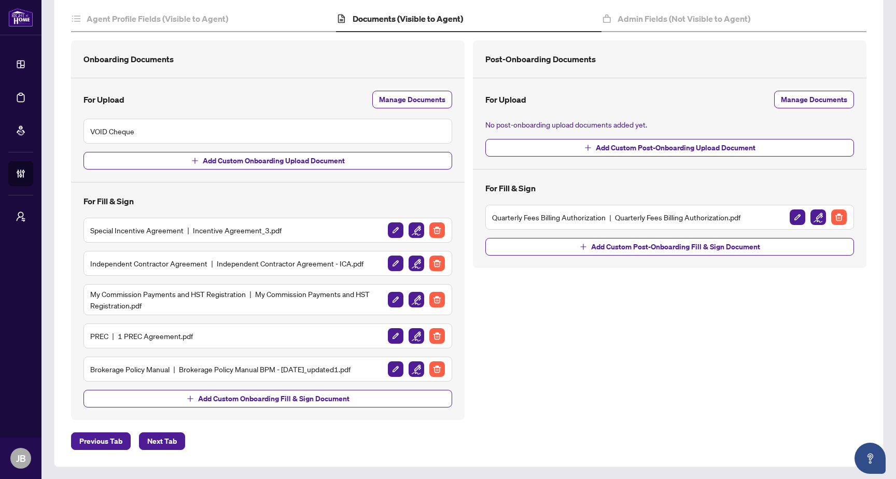
click at [279, 103] on div "For Upload Manage Documents" at bounding box center [267, 100] width 368 height 18
click at [291, 91] on div "For Upload Manage Documents" at bounding box center [267, 100] width 368 height 18
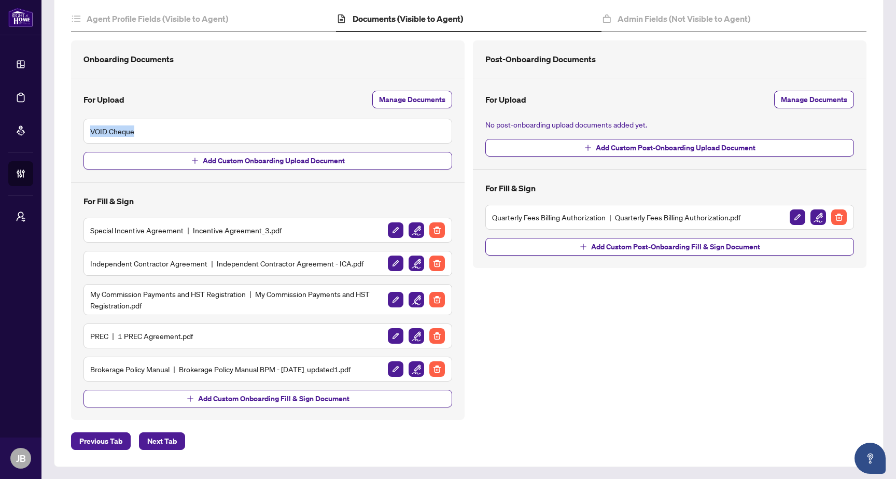
click at [291, 91] on div "For Upload Manage Documents" at bounding box center [267, 100] width 368 height 18
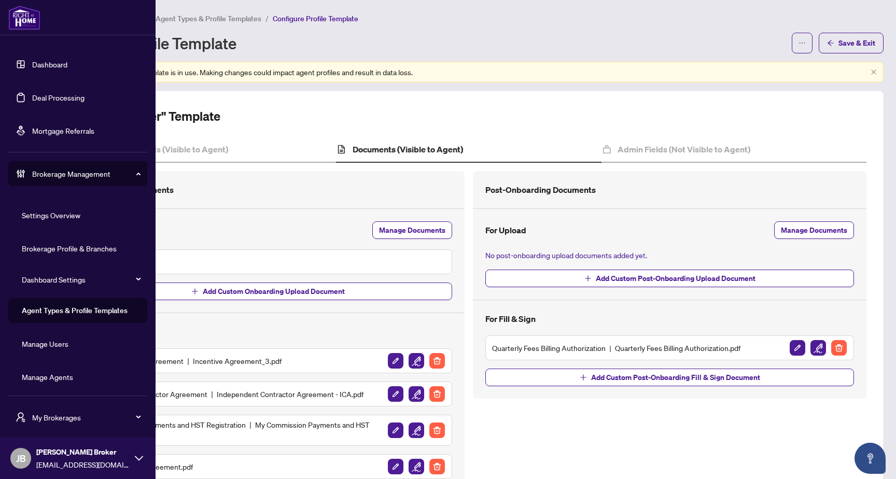
click at [55, 102] on link "Deal Processing" at bounding box center [58, 97] width 52 height 9
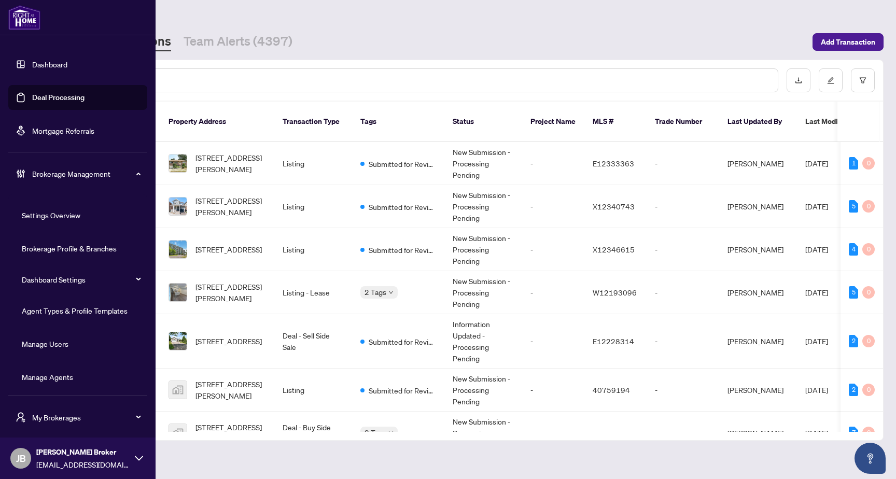
click at [56, 379] on link "Manage Agents" at bounding box center [47, 376] width 51 height 9
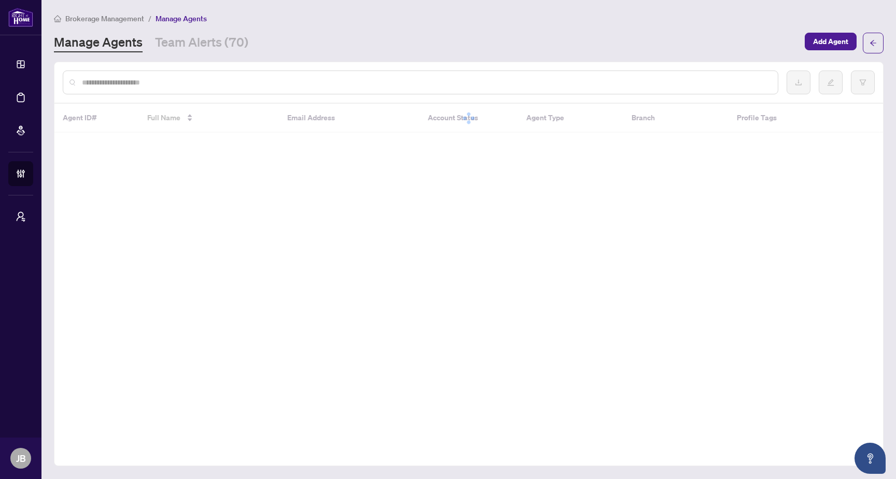
click at [336, 89] on div at bounding box center [420, 82] width 715 height 24
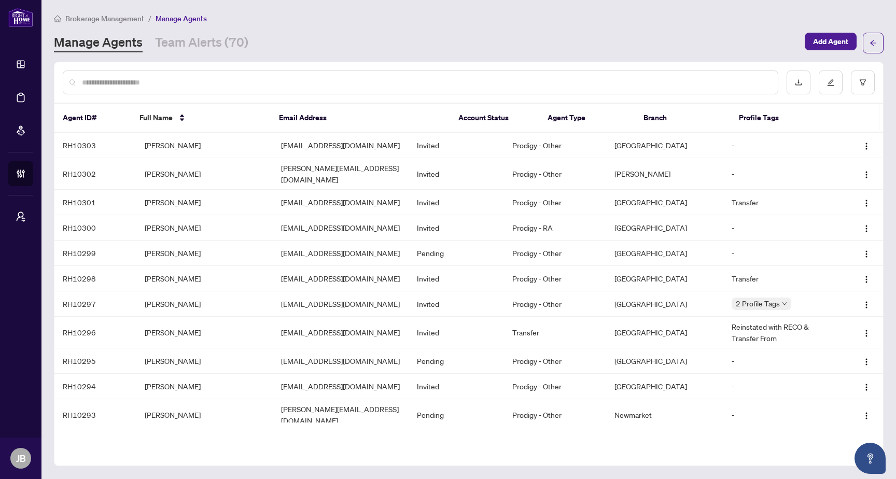
click at [337, 88] on div at bounding box center [420, 82] width 715 height 24
click at [339, 87] on input "text" at bounding box center [425, 82] width 687 height 11
paste input "**********"
type input "**********"
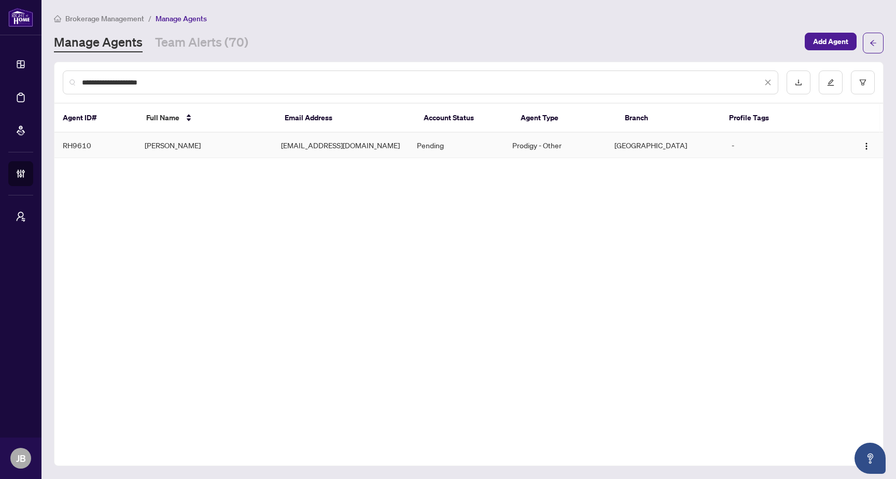
click at [266, 146] on td "[PERSON_NAME]" at bounding box center [204, 145] width 136 height 25
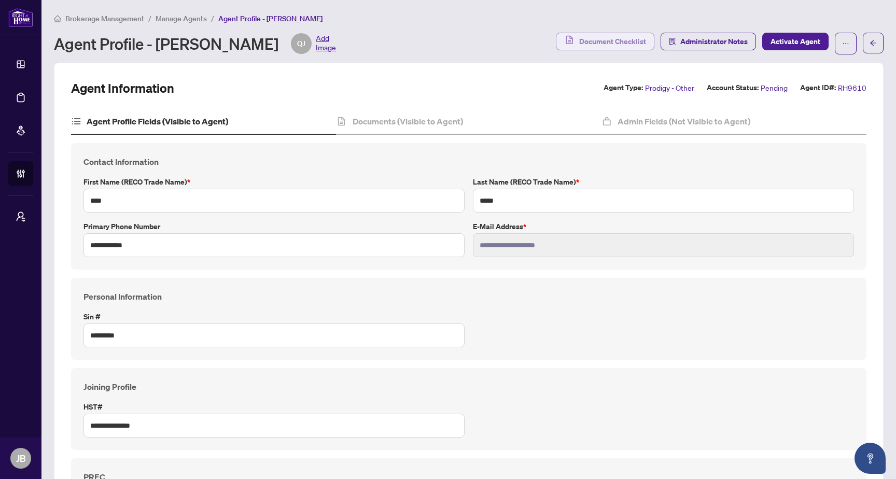
drag, startPoint x: 621, startPoint y: 38, endPoint x: 607, endPoint y: 33, distance: 14.9
click at [604, 44] on span "Document Checklist" at bounding box center [612, 41] width 67 height 17
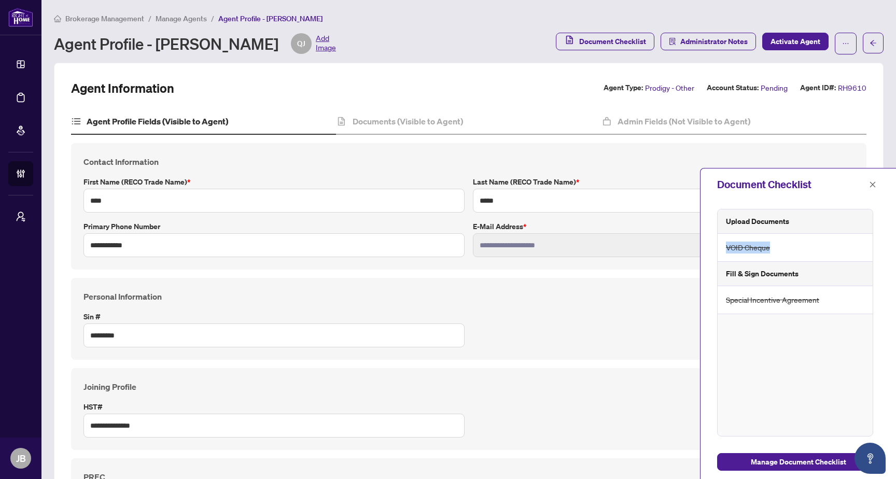
drag, startPoint x: 770, startPoint y: 248, endPoint x: 711, endPoint y: 247, distance: 58.6
click at [711, 247] on div "Upload Documents VOID Cheque Fill & Sign Documents Special Incentive Agreement" at bounding box center [797, 323] width 195 height 244
click at [749, 244] on span "VOID Cheque" at bounding box center [748, 248] width 44 height 12
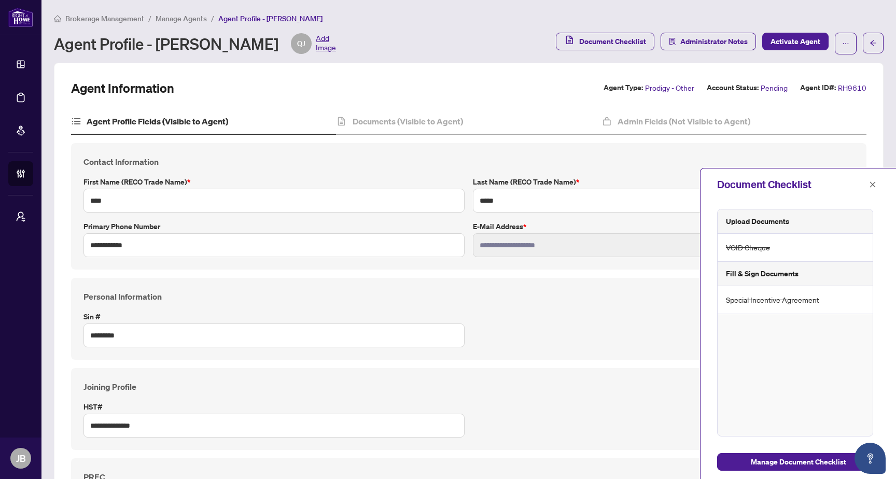
click at [752, 297] on span "Special Incentive Agreement" at bounding box center [772, 300] width 93 height 12
click at [422, 130] on div "Documents (Visible to Agent)" at bounding box center [468, 122] width 265 height 26
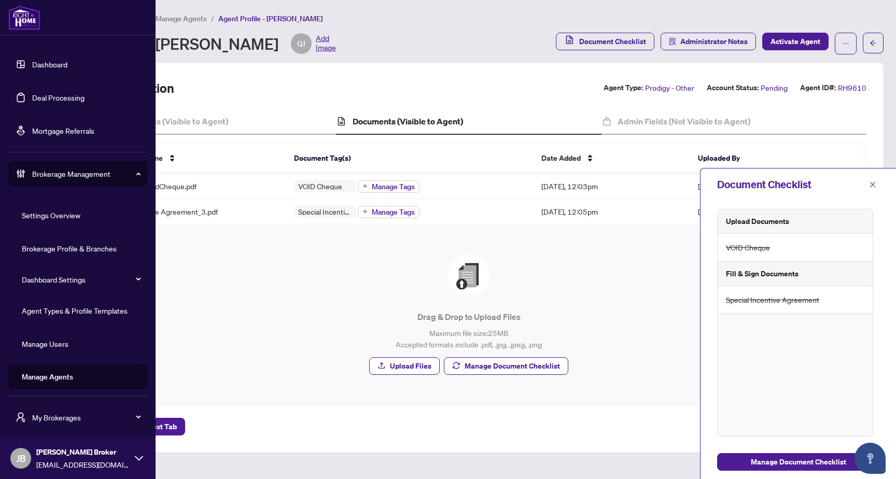
scroll to position [3, 0]
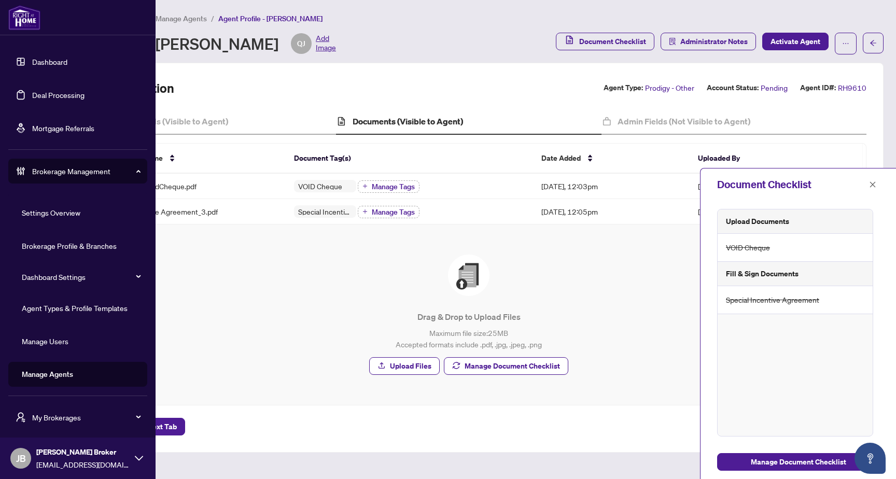
click at [73, 376] on link "Manage Agents" at bounding box center [47, 374] width 51 height 9
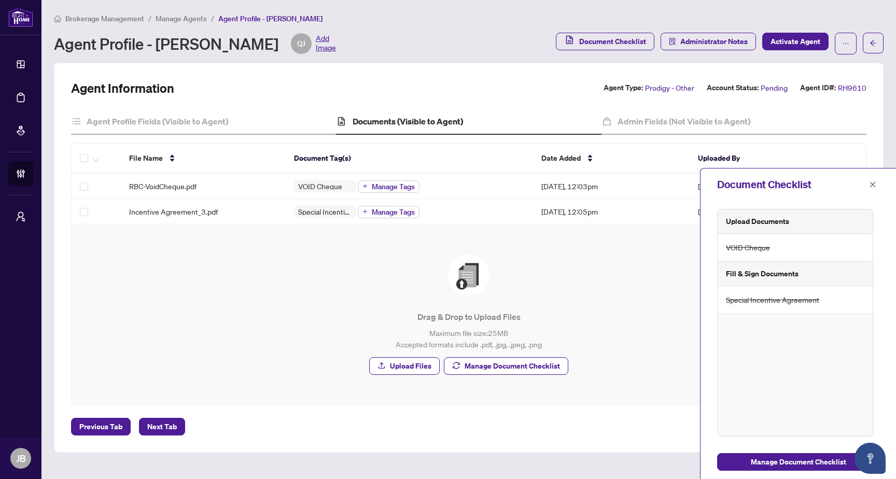
scroll to position [0, 0]
click at [871, 186] on icon "close" at bounding box center [873, 184] width 6 height 6
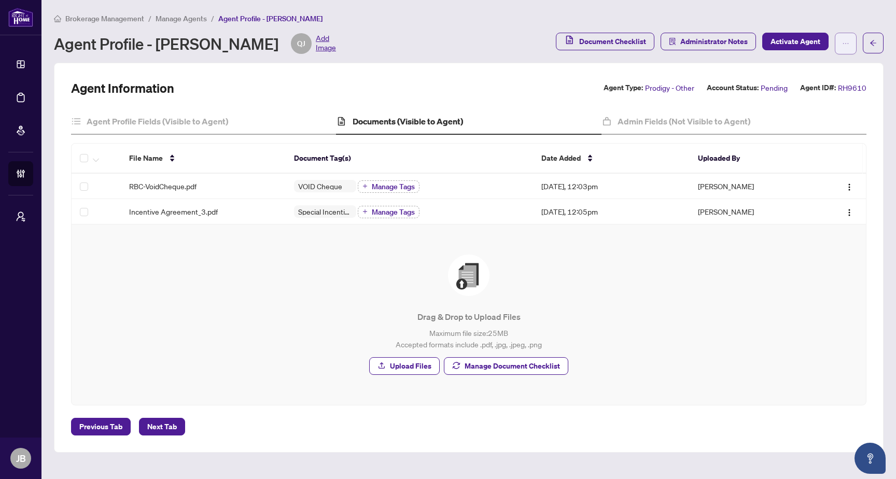
click at [852, 42] on button "button" at bounding box center [845, 44] width 22 height 22
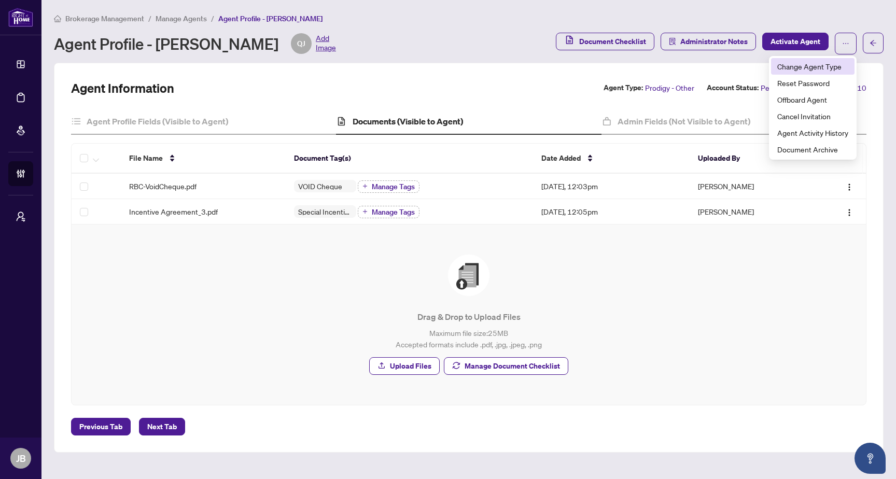
click at [812, 68] on span "Change Agent Type" at bounding box center [812, 66] width 71 height 11
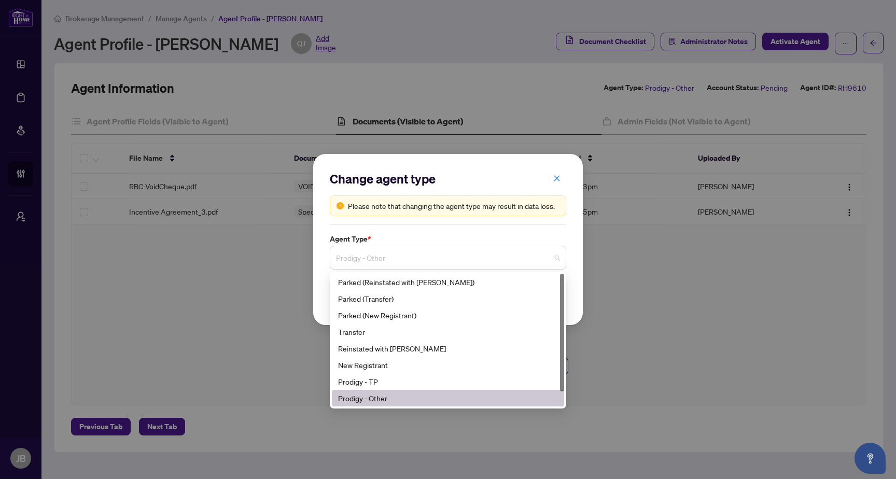
click at [528, 261] on span "Prodigy - Other" at bounding box center [448, 258] width 224 height 20
click at [394, 219] on div "Change agent type Please note that changing the agent type may result in data l…" at bounding box center [448, 198] width 236 height 54
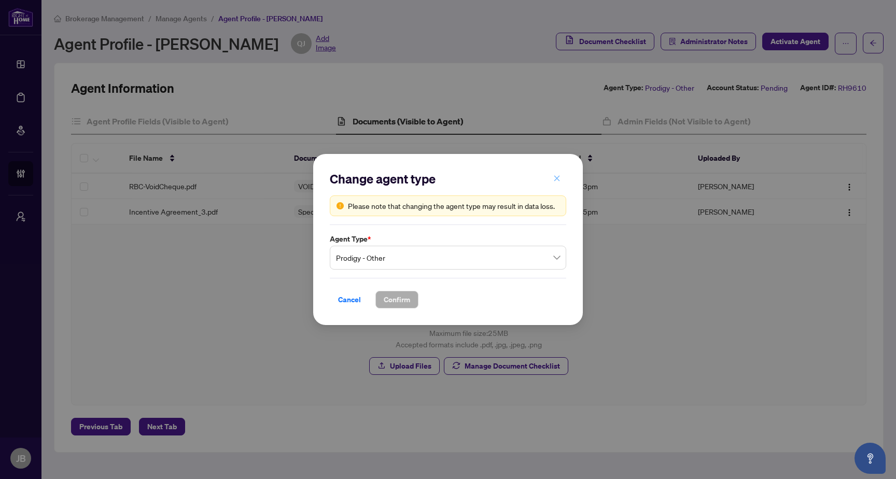
click at [556, 180] on icon "close" at bounding box center [556, 178] width 7 height 7
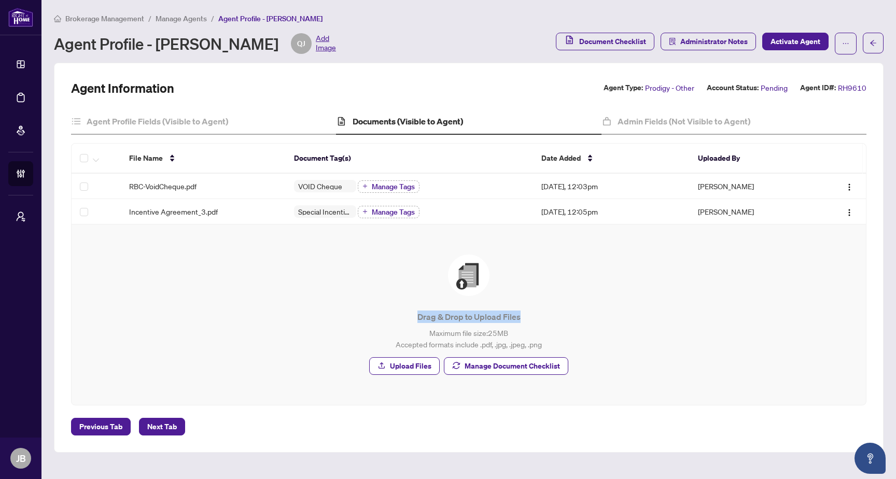
drag, startPoint x: 416, startPoint y: 317, endPoint x: 525, endPoint y: 316, distance: 109.4
click at [525, 316] on p "Drag & Drop to Upload Files" at bounding box center [468, 316] width 753 height 12
click at [463, 314] on p "Drag & Drop to Upload Files" at bounding box center [468, 316] width 753 height 12
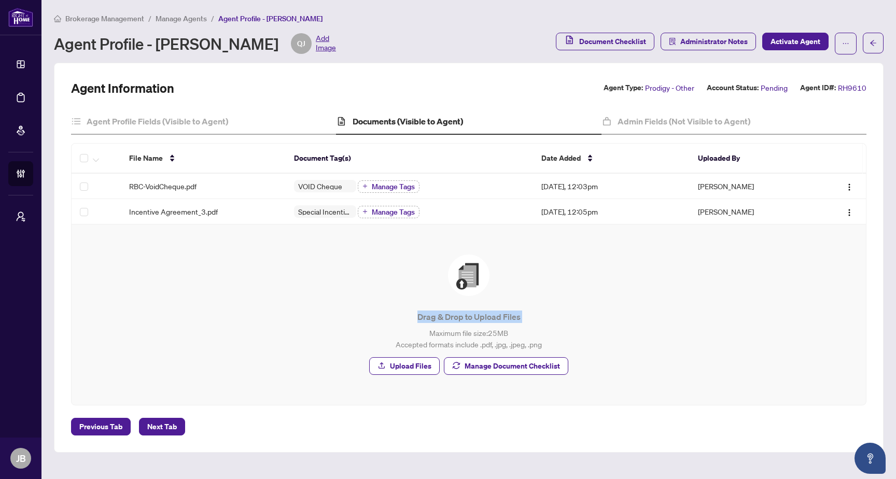
click at [424, 318] on p "Drag & Drop to Upload Files" at bounding box center [468, 316] width 753 height 12
drag, startPoint x: 413, startPoint y: 318, endPoint x: 547, endPoint y: 321, distance: 134.3
click at [547, 321] on p "Drag & Drop to Upload Files" at bounding box center [468, 316] width 753 height 12
copy p "Drag & Drop to Upload Files"
click at [613, 38] on span "Document Checklist" at bounding box center [612, 41] width 67 height 17
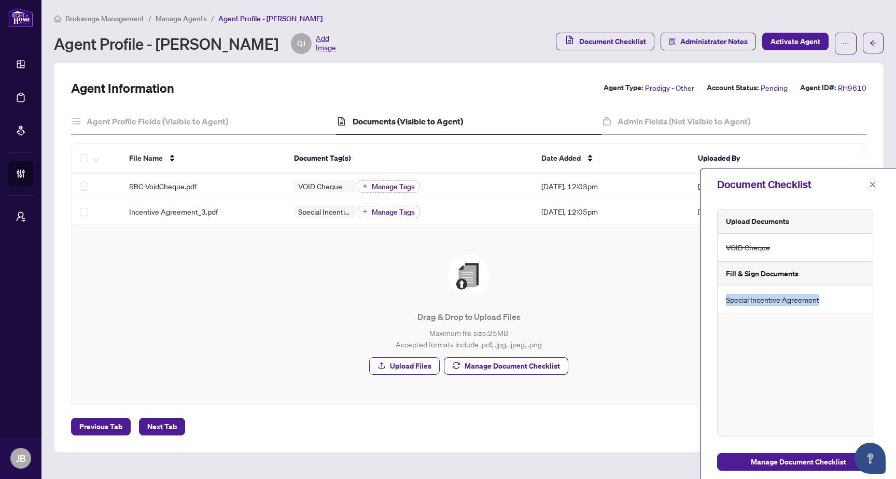
drag, startPoint x: 727, startPoint y: 299, endPoint x: 831, endPoint y: 303, distance: 104.8
click at [831, 303] on div "Special Incentive Agreement" at bounding box center [794, 300] width 155 height 28
copy span "Special Incentive Agreement"
click at [603, 287] on div "Drag & Drop to Upload Files Maximum file size: 25 MB Accepted formats include .…" at bounding box center [468, 314] width 753 height 120
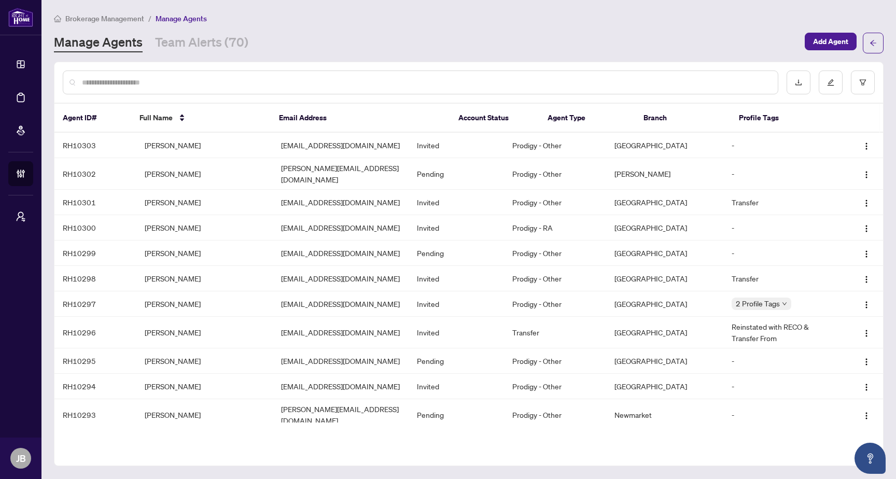
click at [245, 78] on input "text" at bounding box center [425, 82] width 687 height 11
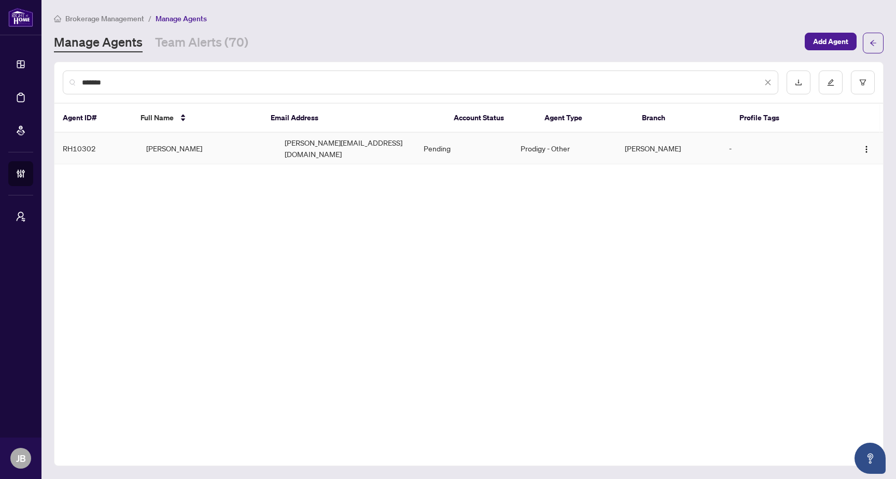
type input "*******"
click at [324, 143] on td "[PERSON_NAME][EMAIL_ADDRESS][DOMAIN_NAME]" at bounding box center [345, 149] width 139 height 32
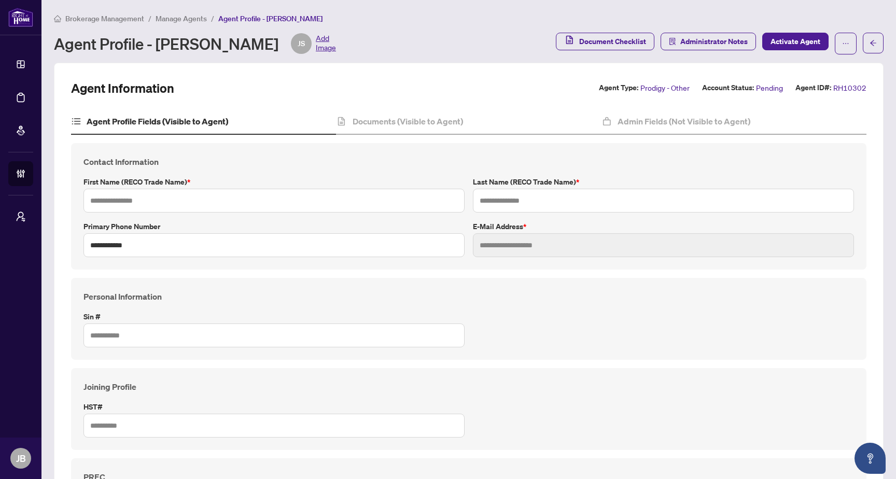
type input "*******"
type input "*****"
type input "**********"
click at [396, 120] on h4 "Documents (Visible to Agent)" at bounding box center [407, 121] width 110 height 12
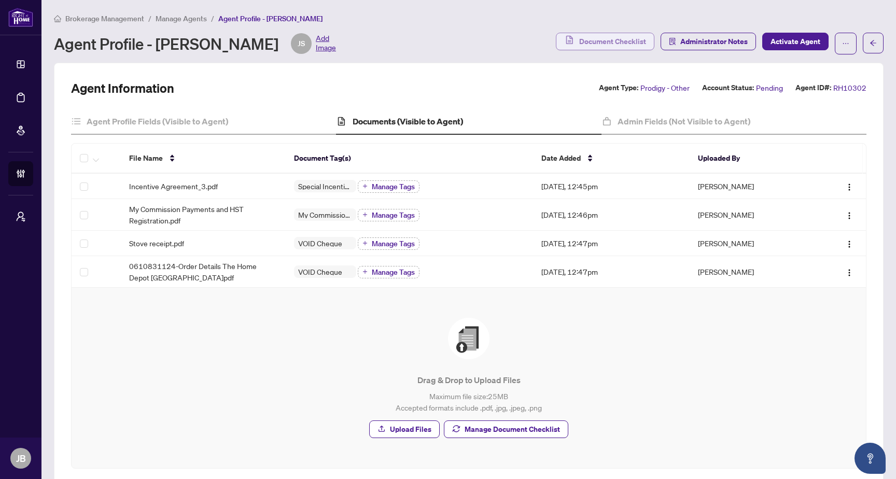
click at [624, 44] on span "Document Checklist" at bounding box center [612, 41] width 67 height 17
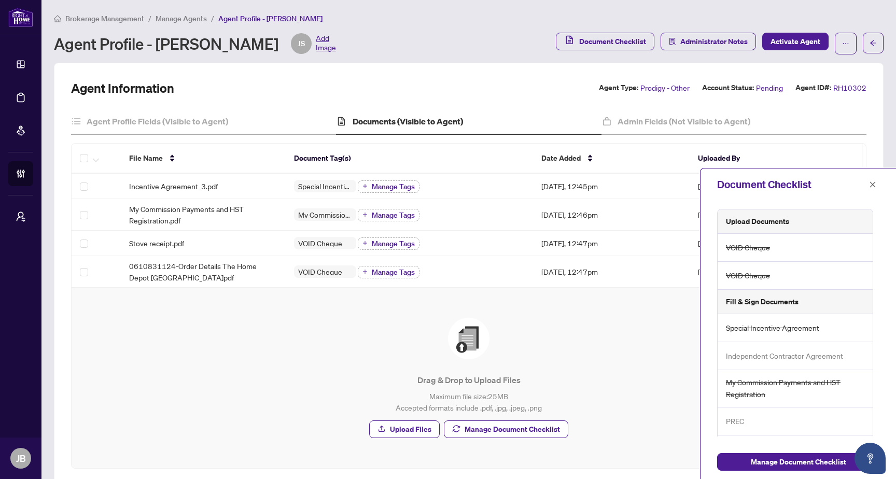
click at [751, 279] on span "VOID Cheque" at bounding box center [748, 276] width 44 height 12
click at [752, 243] on span "VOID Cheque" at bounding box center [748, 248] width 44 height 12
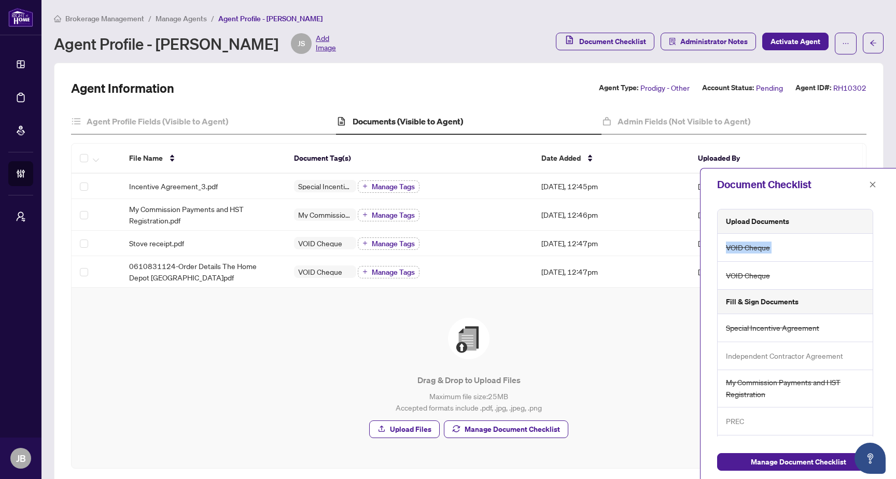
click at [752, 243] on span "VOID Cheque" at bounding box center [748, 248] width 44 height 12
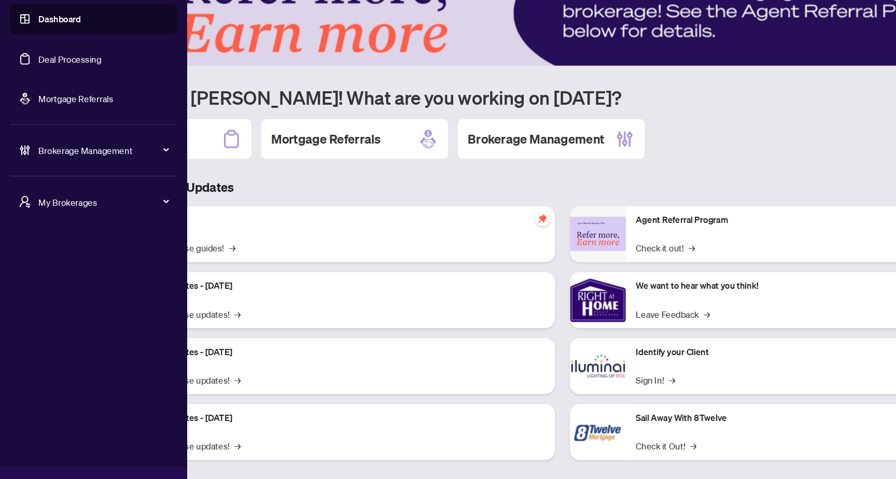
click at [61, 173] on span "Brokerage Management" at bounding box center [86, 173] width 108 height 11
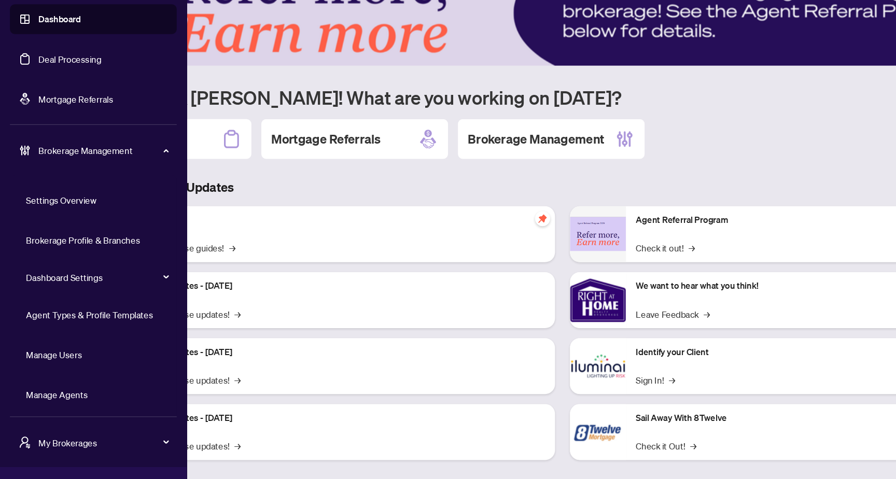
scroll to position [3, 0]
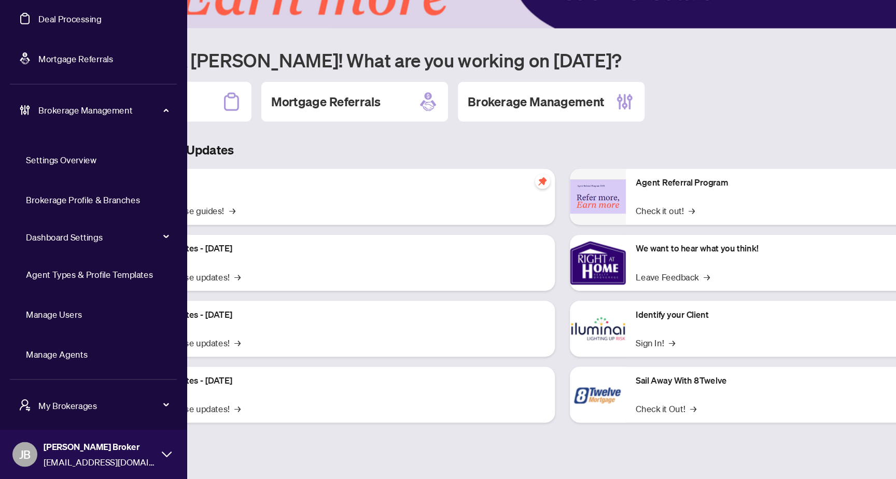
click at [80, 306] on link "Agent Types & Profile Templates" at bounding box center [75, 307] width 106 height 9
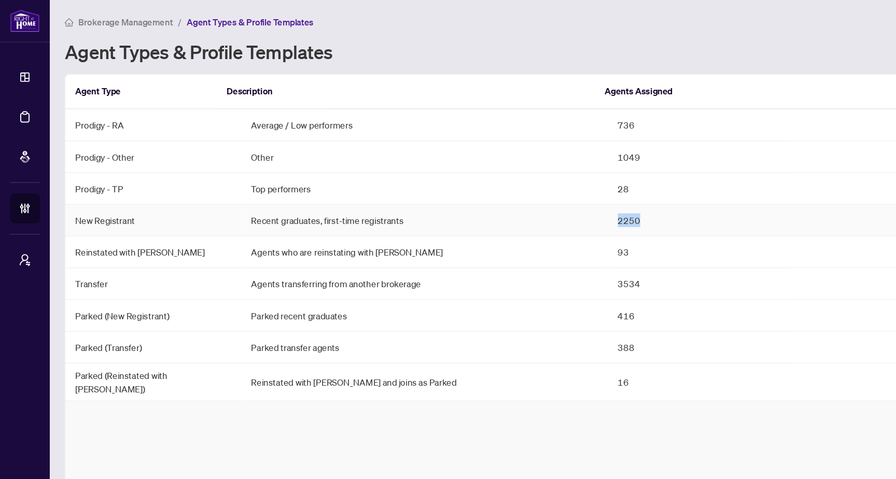
drag, startPoint x: 501, startPoint y: 183, endPoint x: 557, endPoint y: 182, distance: 56.0
click at [557, 182] on td "2250" at bounding box center [582, 184] width 152 height 26
copy td "2250"
drag, startPoint x: 113, startPoint y: 184, endPoint x: 62, endPoint y: 185, distance: 51.3
click at [62, 185] on td "New Registrant" at bounding box center [127, 184] width 147 height 26
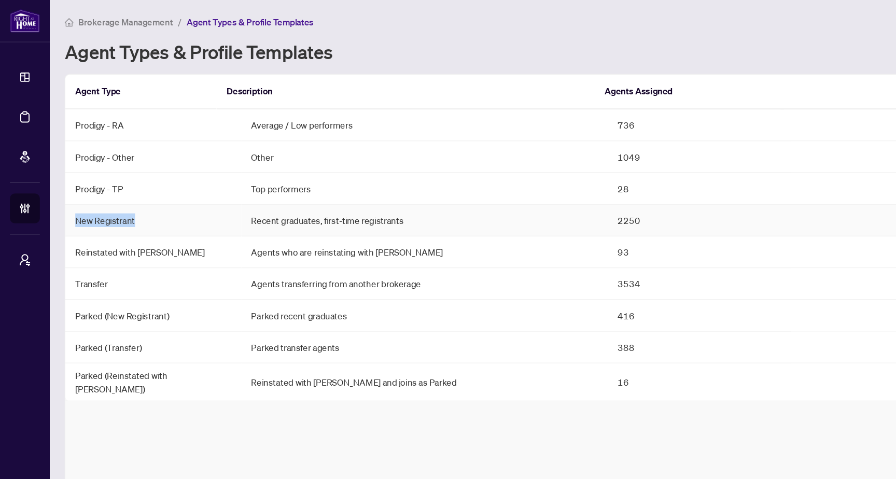
copy td "New Registrant"
drag, startPoint x: 494, startPoint y: 188, endPoint x: 529, endPoint y: 187, distance: 35.3
click at [529, 187] on tr "New Registrant Recent graduates, first-time registrants 2250 Configure Template" at bounding box center [468, 184] width 828 height 26
copy tr "2250"
click at [529, 187] on td "2250" at bounding box center [582, 184] width 152 height 26
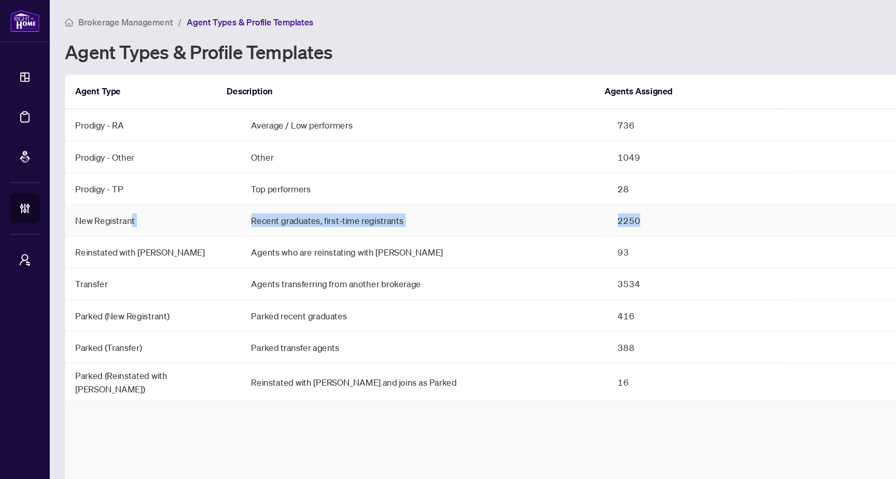
drag, startPoint x: 527, startPoint y: 186, endPoint x: 106, endPoint y: 185, distance: 420.8
click at [106, 185] on tr "New Registrant Recent graduates, first-time registrants 2250 Configure Template" at bounding box center [468, 184] width 828 height 26
click at [80, 185] on td "New Registrant" at bounding box center [127, 184] width 147 height 26
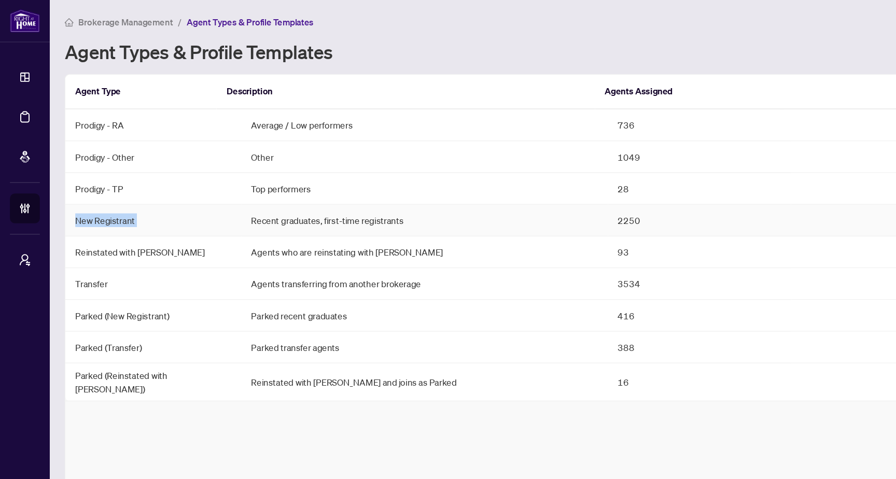
click at [80, 185] on td "New Registrant" at bounding box center [127, 184] width 147 height 26
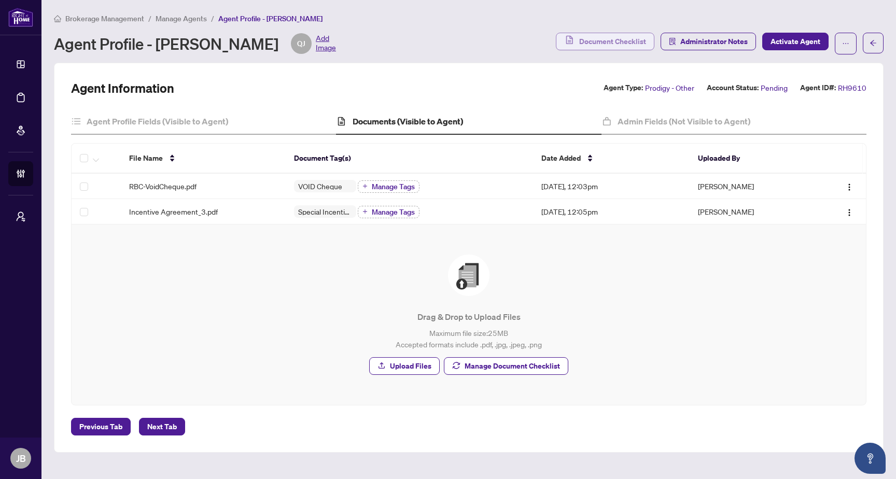
click at [600, 44] on span "Document Checklist" at bounding box center [612, 41] width 67 height 17
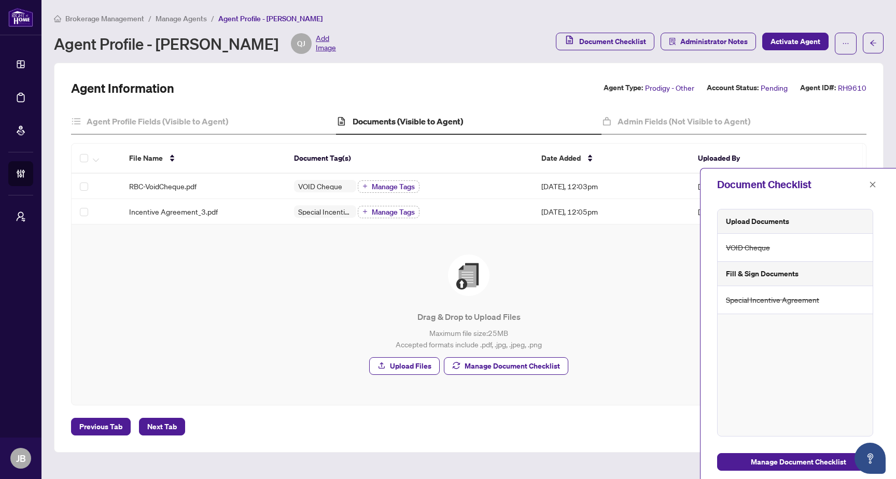
click at [814, 367] on div "Upload Documents VOID Cheque Fill & Sign Documents Special Incentive Agreement" at bounding box center [795, 323] width 156 height 228
drag, startPoint x: 773, startPoint y: 249, endPoint x: 765, endPoint y: 249, distance: 7.3
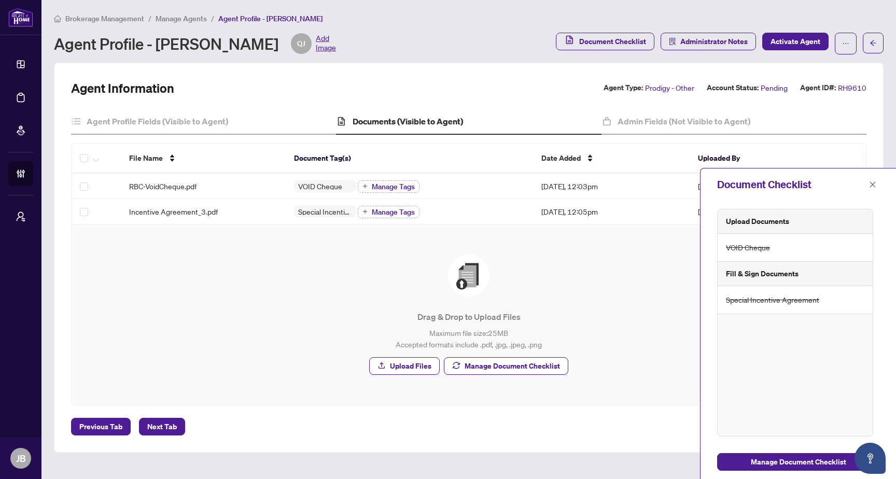
click at [770, 249] on div "VOID Cheque" at bounding box center [794, 248] width 155 height 28
click at [765, 249] on span "VOID Cheque" at bounding box center [748, 248] width 44 height 12
drag, startPoint x: 769, startPoint y: 249, endPoint x: 724, endPoint y: 249, distance: 45.6
click at [724, 249] on div "VOID Cheque" at bounding box center [794, 248] width 155 height 28
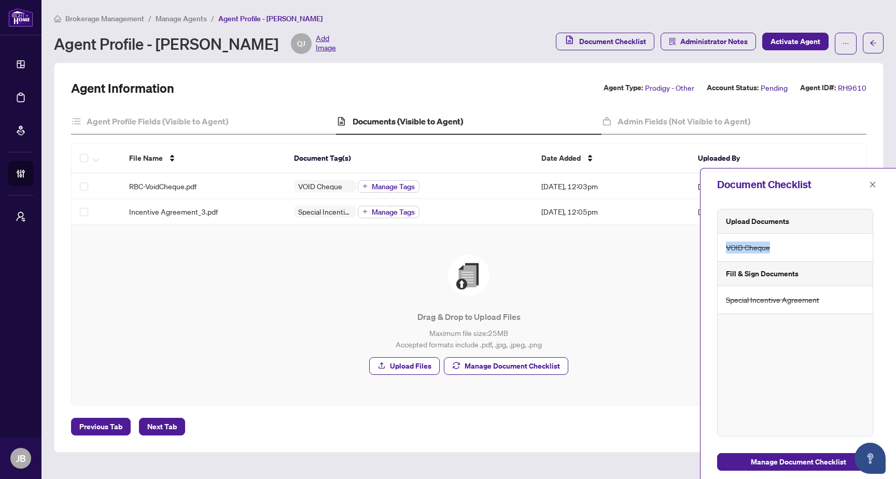
drag, startPoint x: 724, startPoint y: 249, endPoint x: 781, endPoint y: 248, distance: 56.5
click at [781, 248] on div "VOID Cheque" at bounding box center [794, 248] width 155 height 28
drag, startPoint x: 721, startPoint y: 221, endPoint x: 832, endPoint y: 223, distance: 110.4
click at [832, 223] on div "Upload Documents" at bounding box center [794, 221] width 155 height 24
click at [739, 276] on h5 "Fill & Sign Documents" at bounding box center [762, 273] width 73 height 11
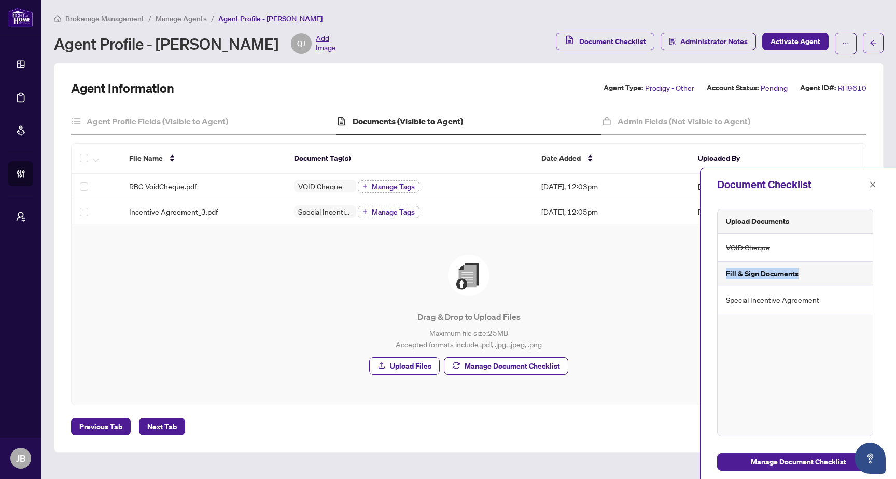
drag, startPoint x: 724, startPoint y: 275, endPoint x: 847, endPoint y: 279, distance: 122.9
click at [847, 279] on div "Fill & Sign Documents" at bounding box center [794, 274] width 155 height 24
drag, startPoint x: 727, startPoint y: 304, endPoint x: 814, endPoint y: 307, distance: 87.1
click at [814, 307] on div "Special Incentive Agreement" at bounding box center [794, 300] width 155 height 28
click at [760, 297] on span "Special Incentive Agreement" at bounding box center [772, 300] width 93 height 12
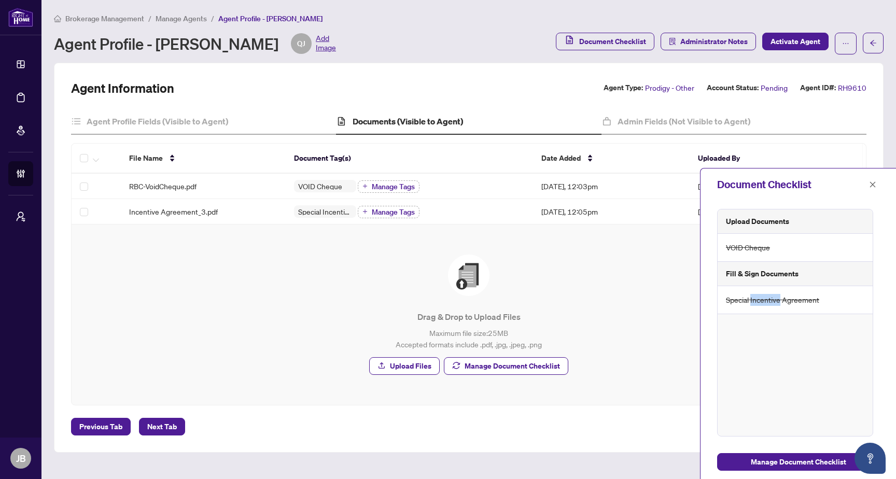
click at [760, 297] on span "Special Incentive Agreement" at bounding box center [772, 300] width 93 height 12
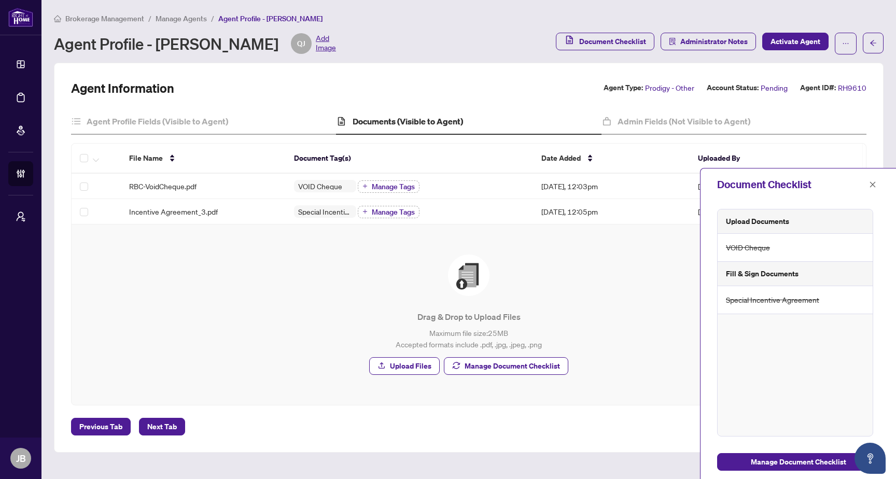
click at [773, 266] on div "Fill & Sign Documents" at bounding box center [794, 274] width 155 height 24
drag, startPoint x: 727, startPoint y: 300, endPoint x: 831, endPoint y: 299, distance: 103.7
click at [831, 299] on div "Special Incentive Agreement" at bounding box center [794, 300] width 155 height 28
copy span "Special Incentive Agreement"
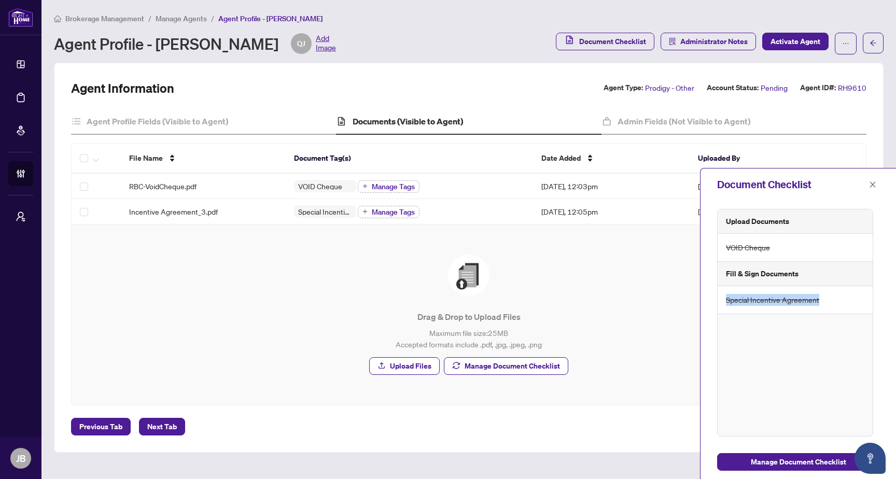
click at [735, 303] on span "Special Incentive Agreement" at bounding box center [772, 300] width 93 height 12
drag, startPoint x: 728, startPoint y: 303, endPoint x: 828, endPoint y: 302, distance: 100.0
click at [828, 302] on div "Special Incentive Agreement" at bounding box center [794, 300] width 155 height 28
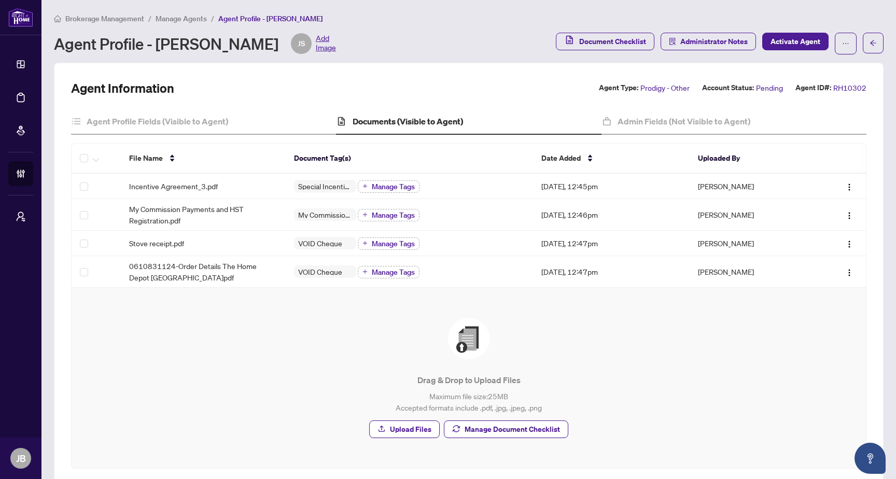
scroll to position [3, 0]
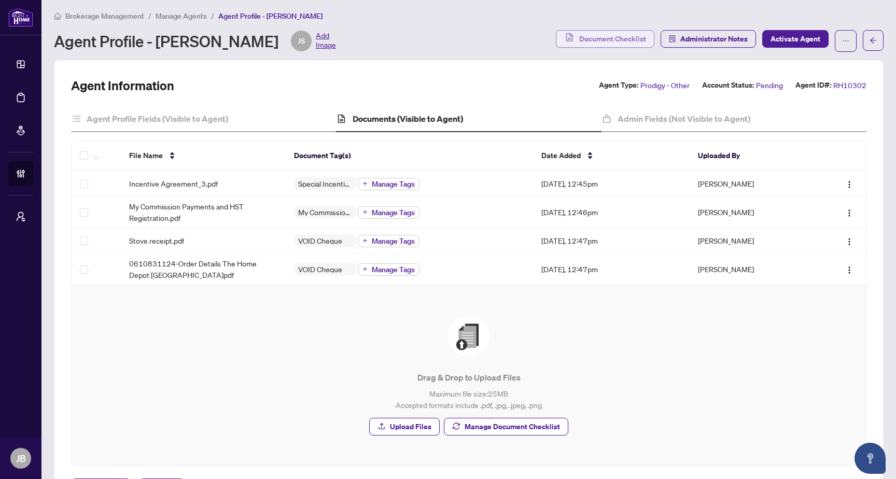
click at [615, 42] on span "Document Checklist" at bounding box center [612, 39] width 67 height 17
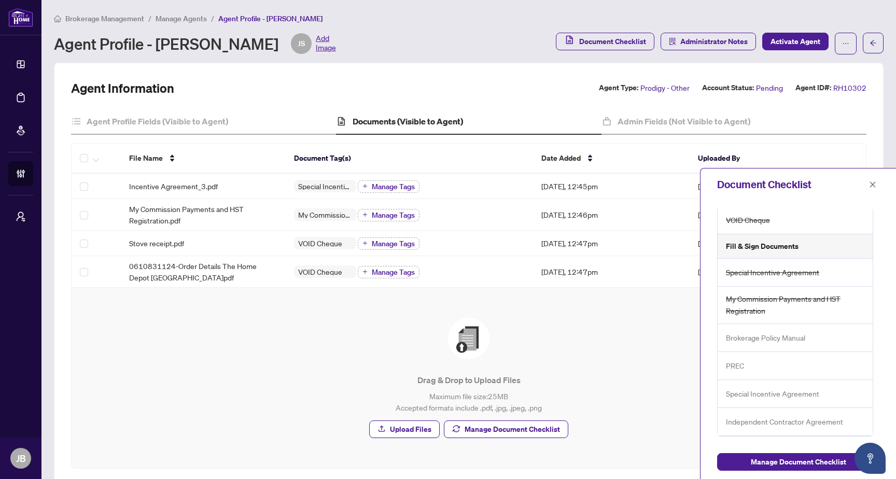
scroll to position [0, 0]
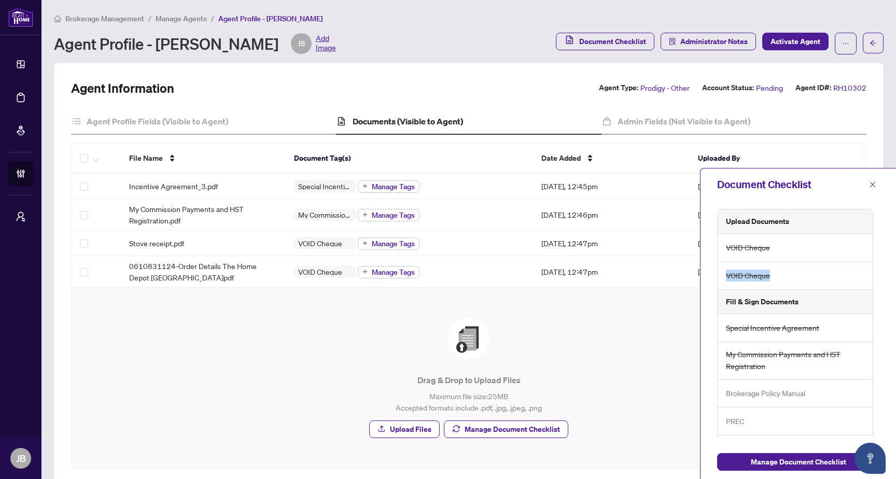
drag, startPoint x: 773, startPoint y: 275, endPoint x: 723, endPoint y: 275, distance: 49.8
click at [723, 275] on div "VOID Cheque" at bounding box center [794, 276] width 155 height 28
copy span "VOID Cheque"
drag, startPoint x: 778, startPoint y: 244, endPoint x: 715, endPoint y: 246, distance: 63.8
click at [715, 246] on div "Upload Documents VOID Cheque VOID Cheque Fill & Sign Documents Special Incentiv…" at bounding box center [797, 323] width 195 height 244
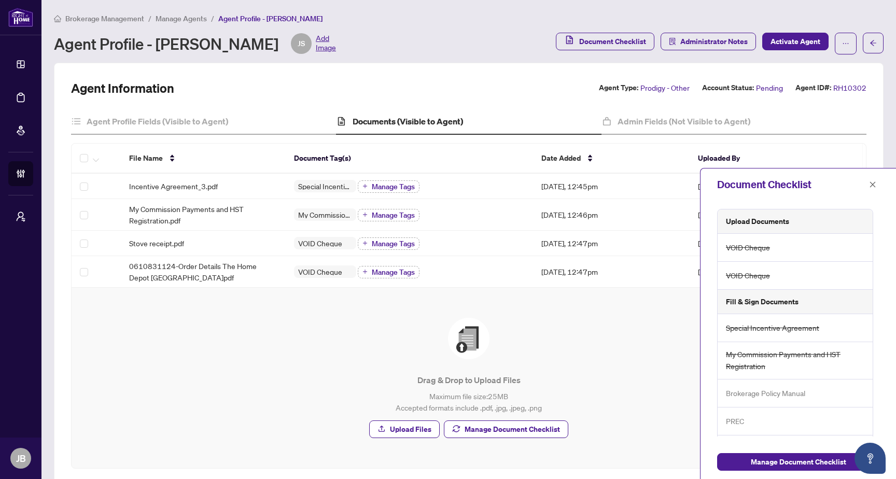
click at [764, 280] on span "VOID Cheque" at bounding box center [748, 276] width 44 height 12
drag, startPoint x: 768, startPoint y: 277, endPoint x: 711, endPoint y: 277, distance: 57.0
click at [711, 277] on div "Upload Documents VOID Cheque VOID Cheque Fill & Sign Documents Special Incentiv…" at bounding box center [797, 323] width 195 height 244
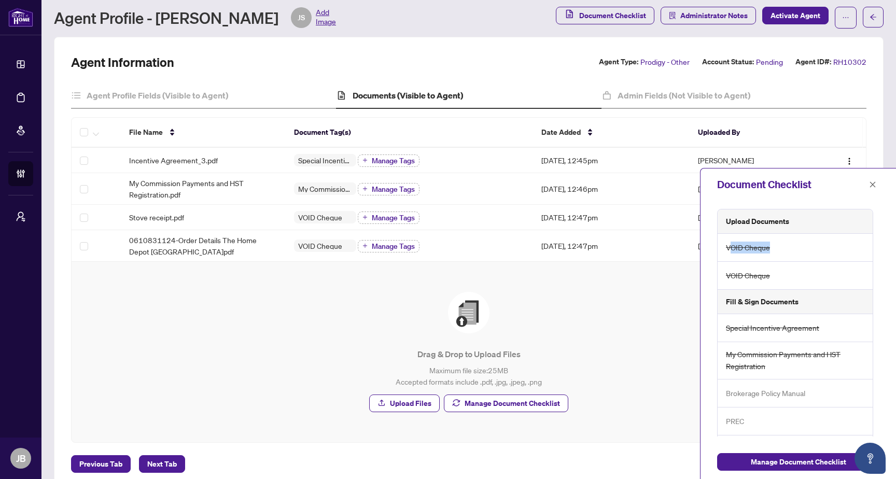
drag, startPoint x: 775, startPoint y: 249, endPoint x: 728, endPoint y: 248, distance: 47.2
click at [728, 248] on div "VOID Cheque" at bounding box center [794, 248] width 155 height 28
click at [740, 250] on span "VOID Cheque" at bounding box center [748, 248] width 44 height 12
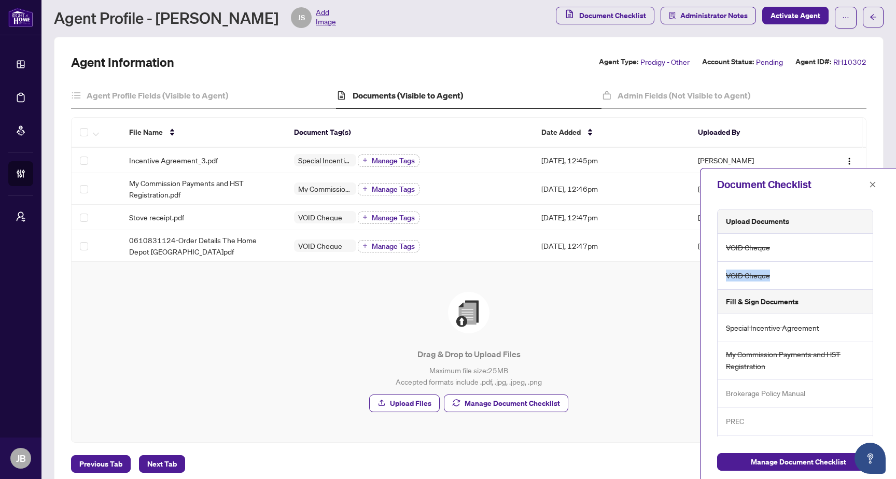
drag, startPoint x: 768, startPoint y: 276, endPoint x: 718, endPoint y: 277, distance: 50.3
click at [718, 277] on div "VOID Cheque" at bounding box center [794, 276] width 155 height 28
click at [732, 251] on span "VOID Cheque" at bounding box center [748, 248] width 44 height 12
click at [768, 270] on span "VOID Cheque" at bounding box center [748, 276] width 44 height 12
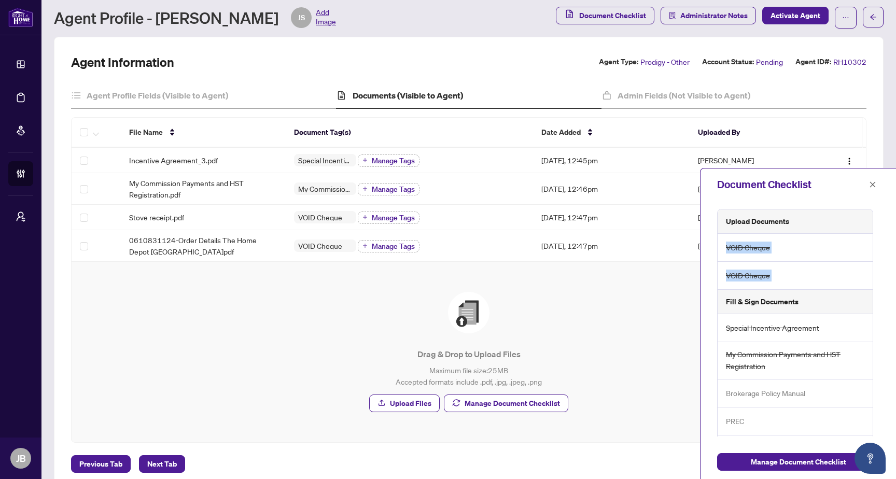
click at [772, 274] on div "VOID Cheque" at bounding box center [794, 276] width 155 height 28
drag, startPoint x: 769, startPoint y: 275, endPoint x: 718, endPoint y: 278, distance: 50.9
click at [718, 278] on div "VOID Cheque" at bounding box center [794, 276] width 155 height 28
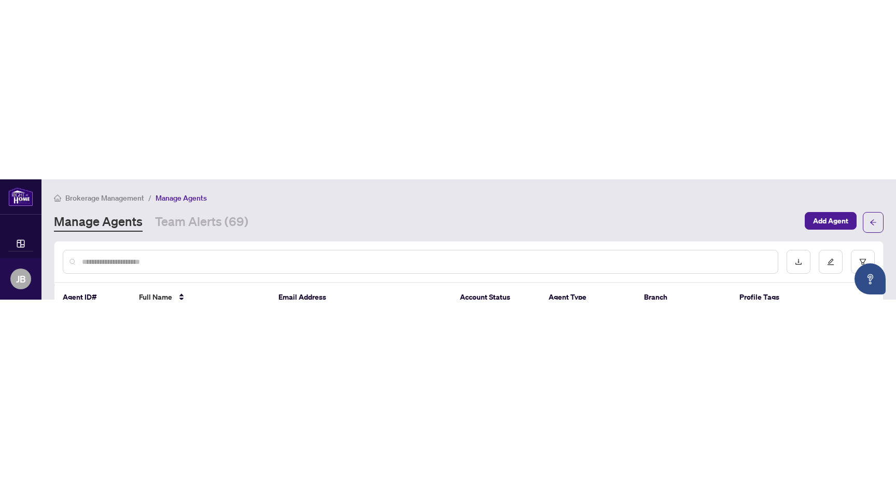
scroll to position [3488, 0]
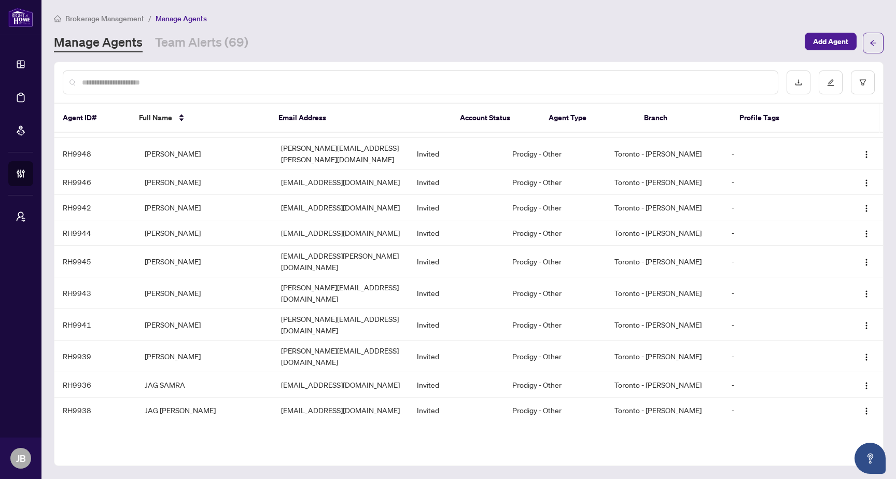
click at [339, 92] on div at bounding box center [420, 82] width 715 height 24
click at [352, 82] on input "text" at bounding box center [425, 82] width 687 height 11
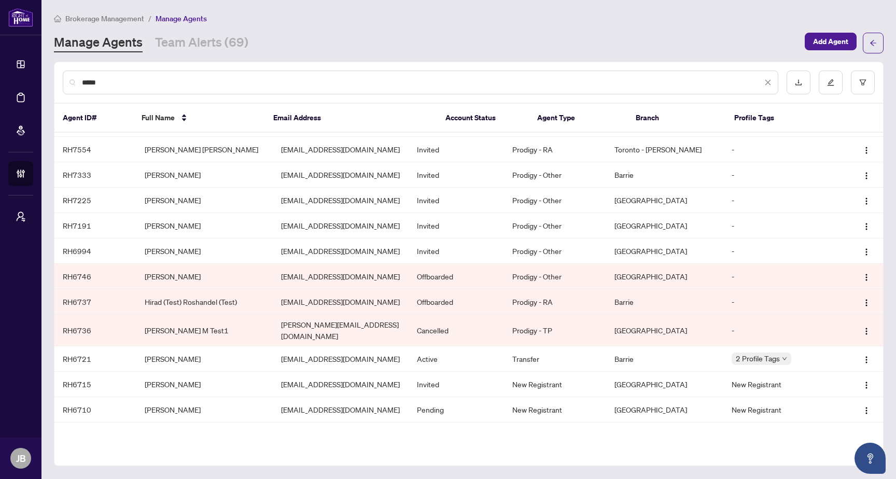
scroll to position [0, 0]
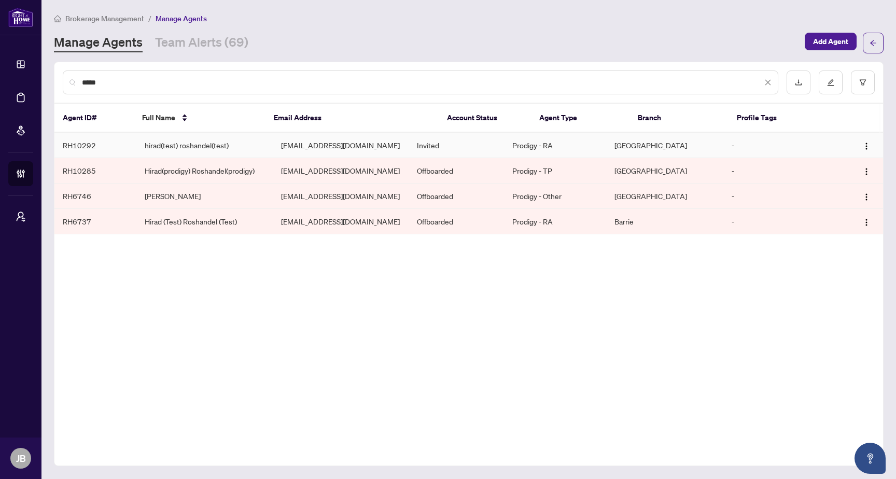
type input "*****"
click at [278, 120] on td "hiradr+testtest@myabode.ca" at bounding box center [341, 145] width 136 height 25
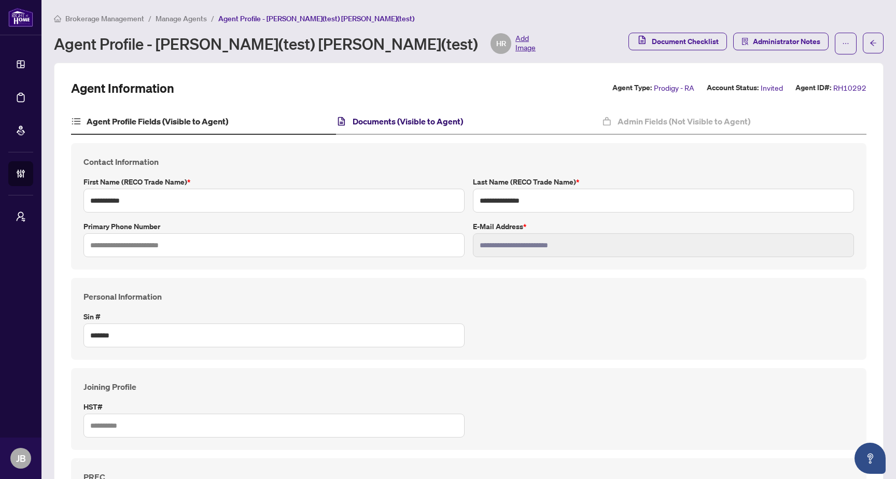
click at [401, 119] on h4 "Documents (Visible to Agent)" at bounding box center [407, 121] width 110 height 12
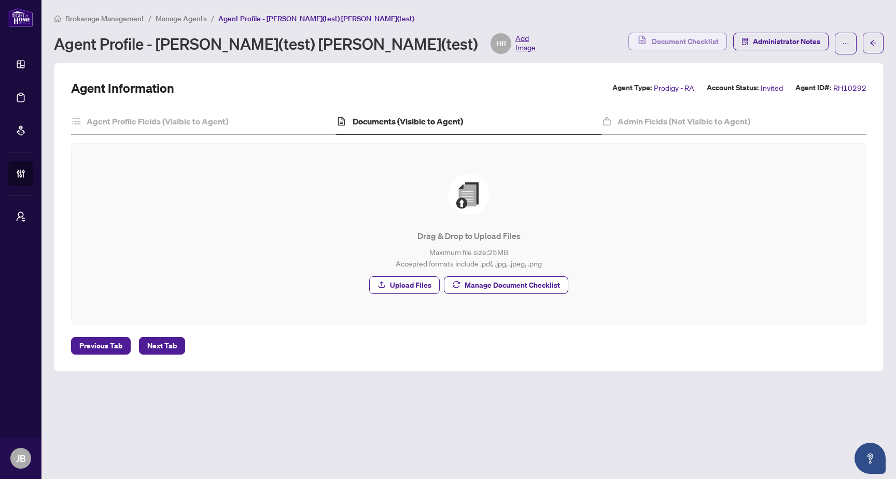
click at [660, 42] on span "Document Checklist" at bounding box center [684, 41] width 67 height 17
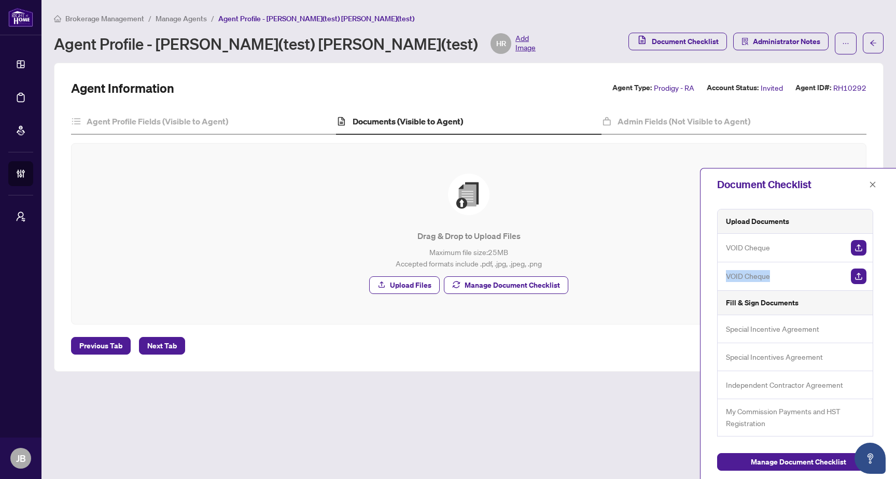
drag, startPoint x: 772, startPoint y: 278, endPoint x: 725, endPoint y: 278, distance: 46.6
click at [727, 120] on div "VOID Cheque" at bounding box center [794, 276] width 155 height 29
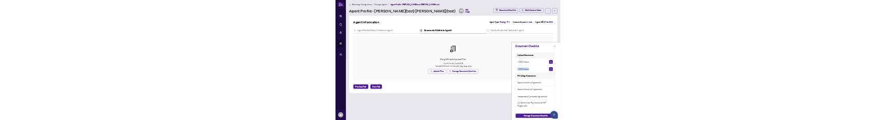
scroll to position [56, 0]
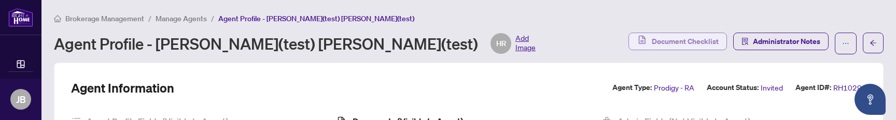
click at [674, 49] on span "Document Checklist" at bounding box center [684, 41] width 67 height 17
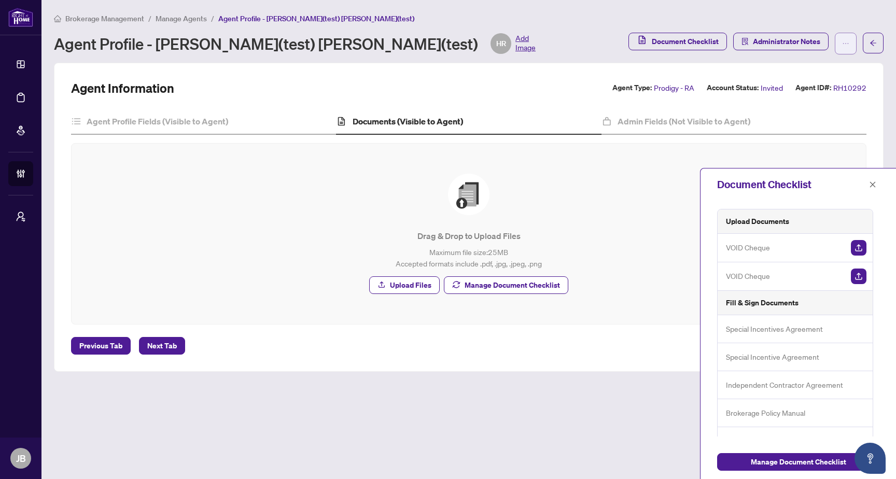
click at [854, 44] on button "button" at bounding box center [845, 44] width 22 height 22
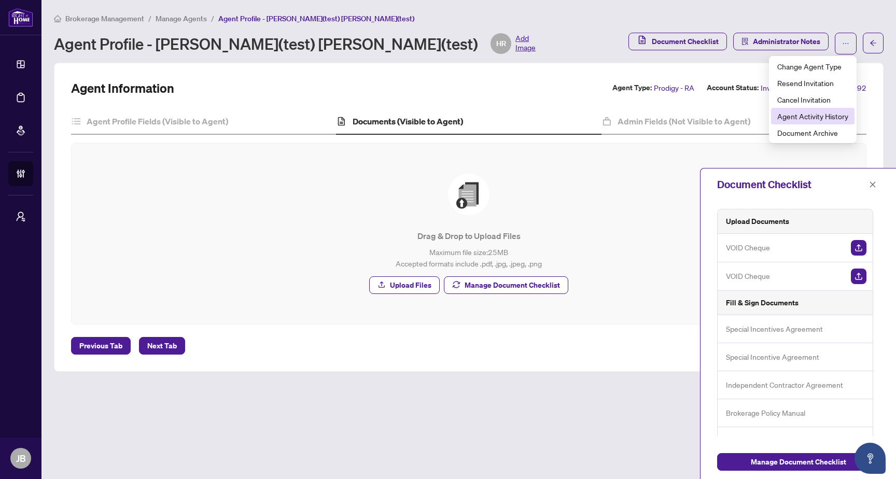
click at [815, 120] on span "Agent Activity History" at bounding box center [812, 115] width 71 height 11
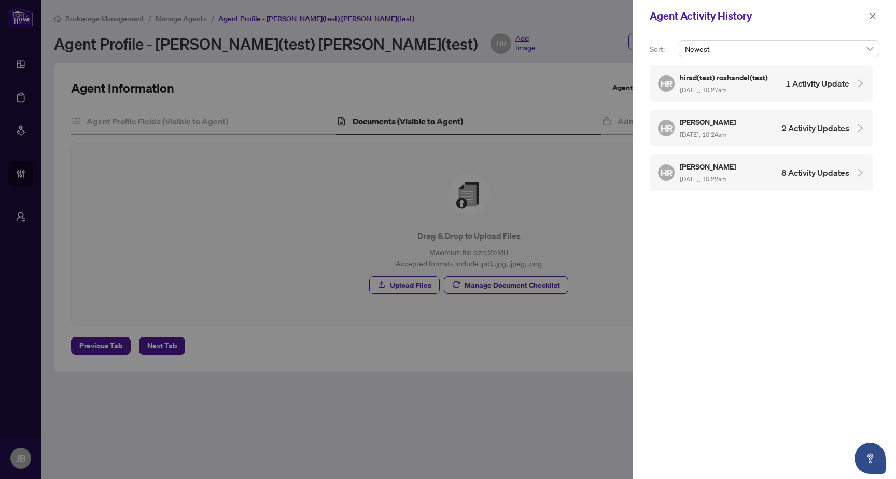
click at [749, 120] on div "HR Hirad Roshandel Aug/15/2025, 10:22am 8 Activity Updates" at bounding box center [760, 172] width 223 height 36
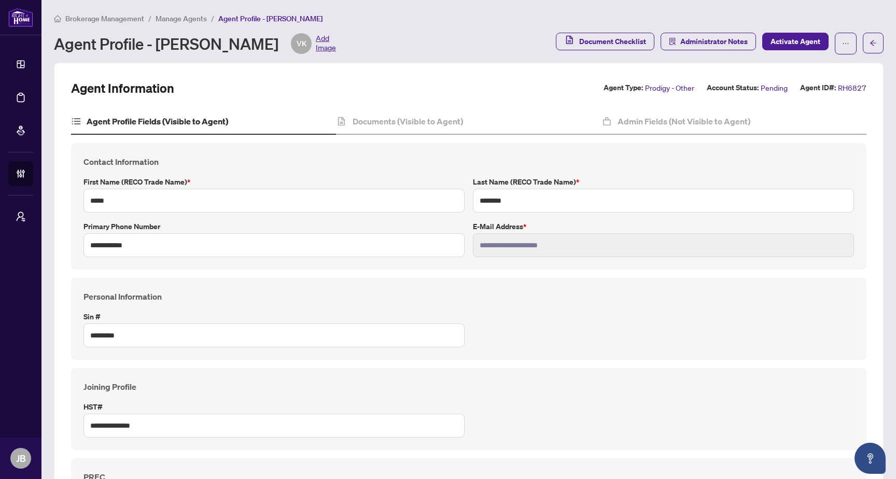
click at [423, 121] on h4 "Documents (Visible to Agent)" at bounding box center [407, 121] width 110 height 12
